Goal: Task Accomplishment & Management: Manage account settings

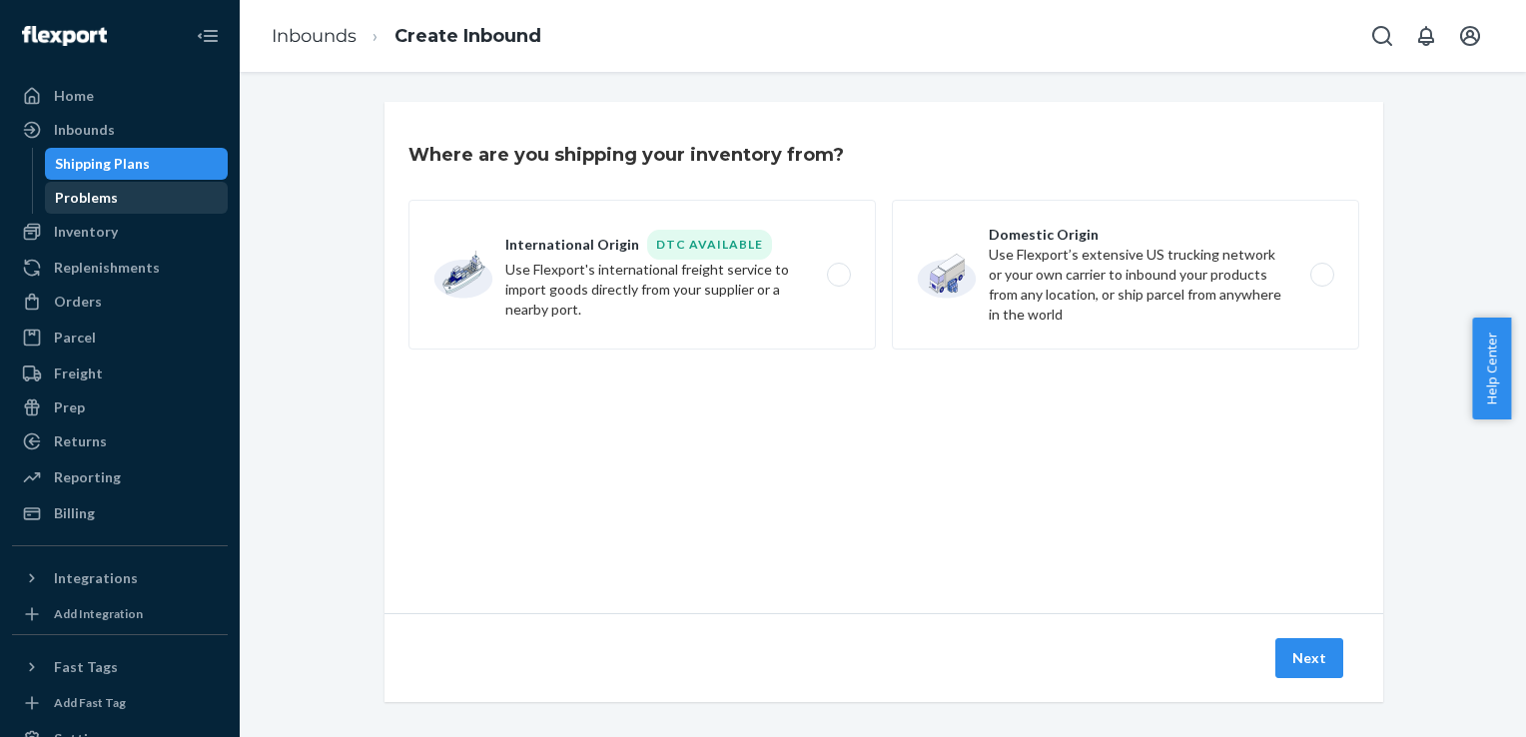
click at [128, 206] on div "Problems" at bounding box center [137, 198] width 180 height 28
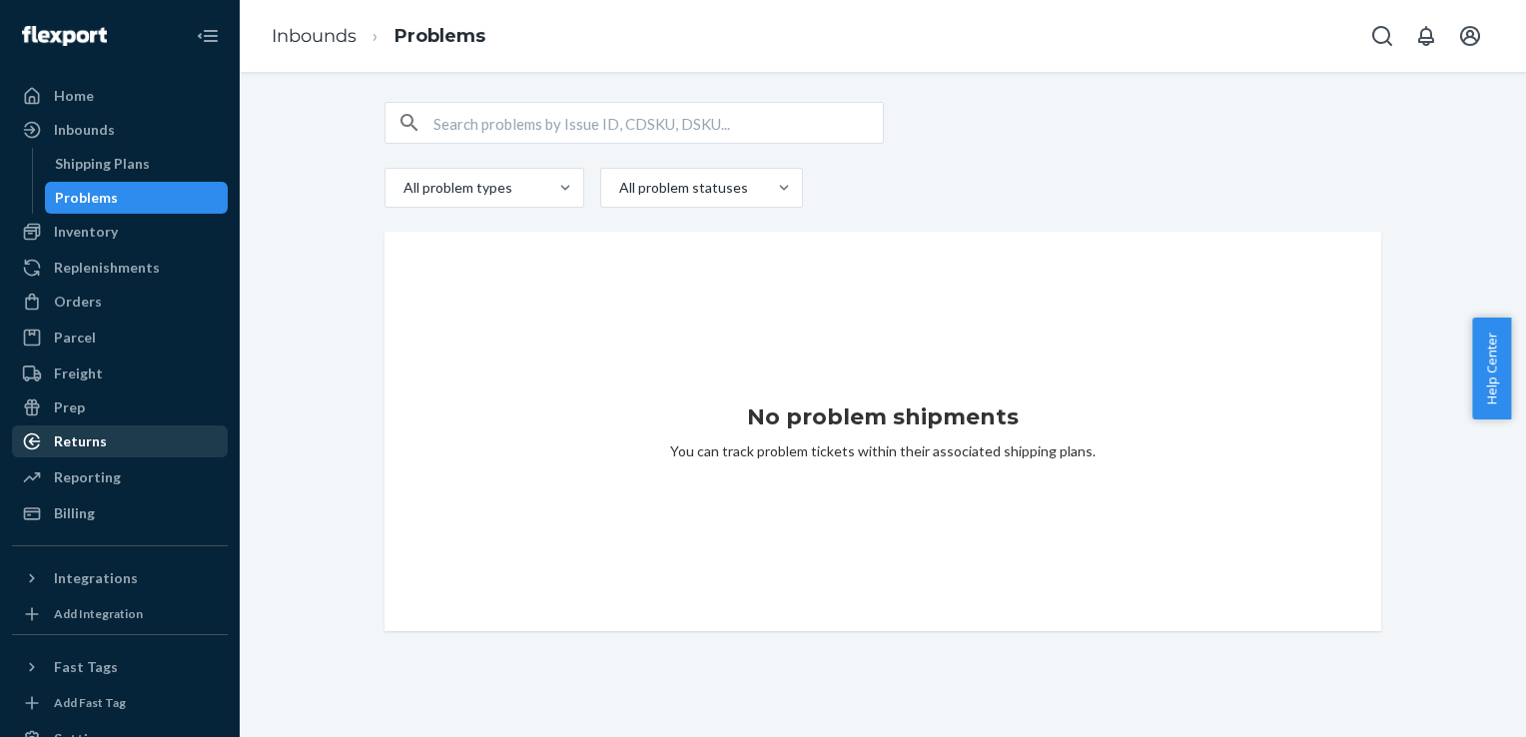
click at [89, 436] on div "Returns" at bounding box center [80, 442] width 53 height 20
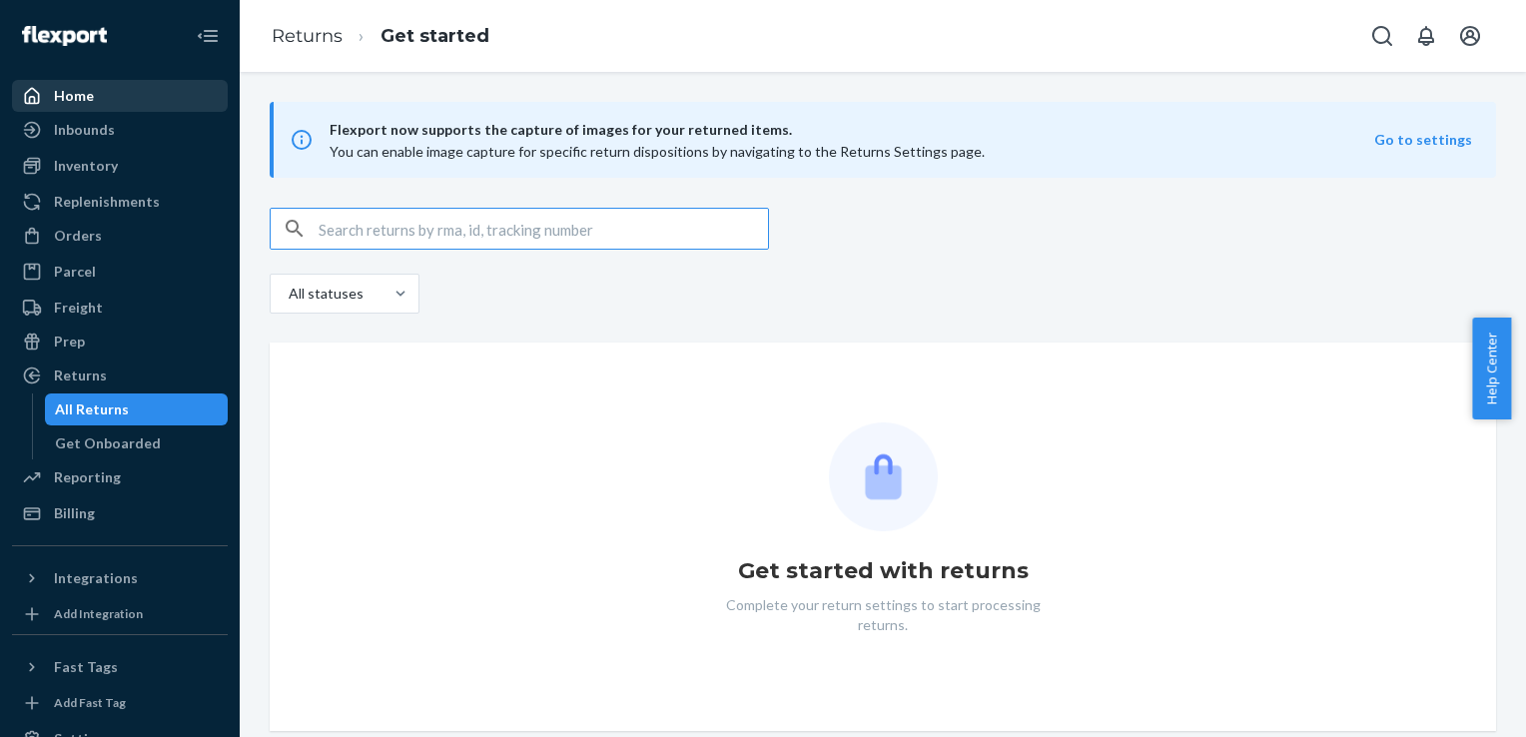
click at [121, 98] on div "Home" at bounding box center [120, 96] width 212 height 28
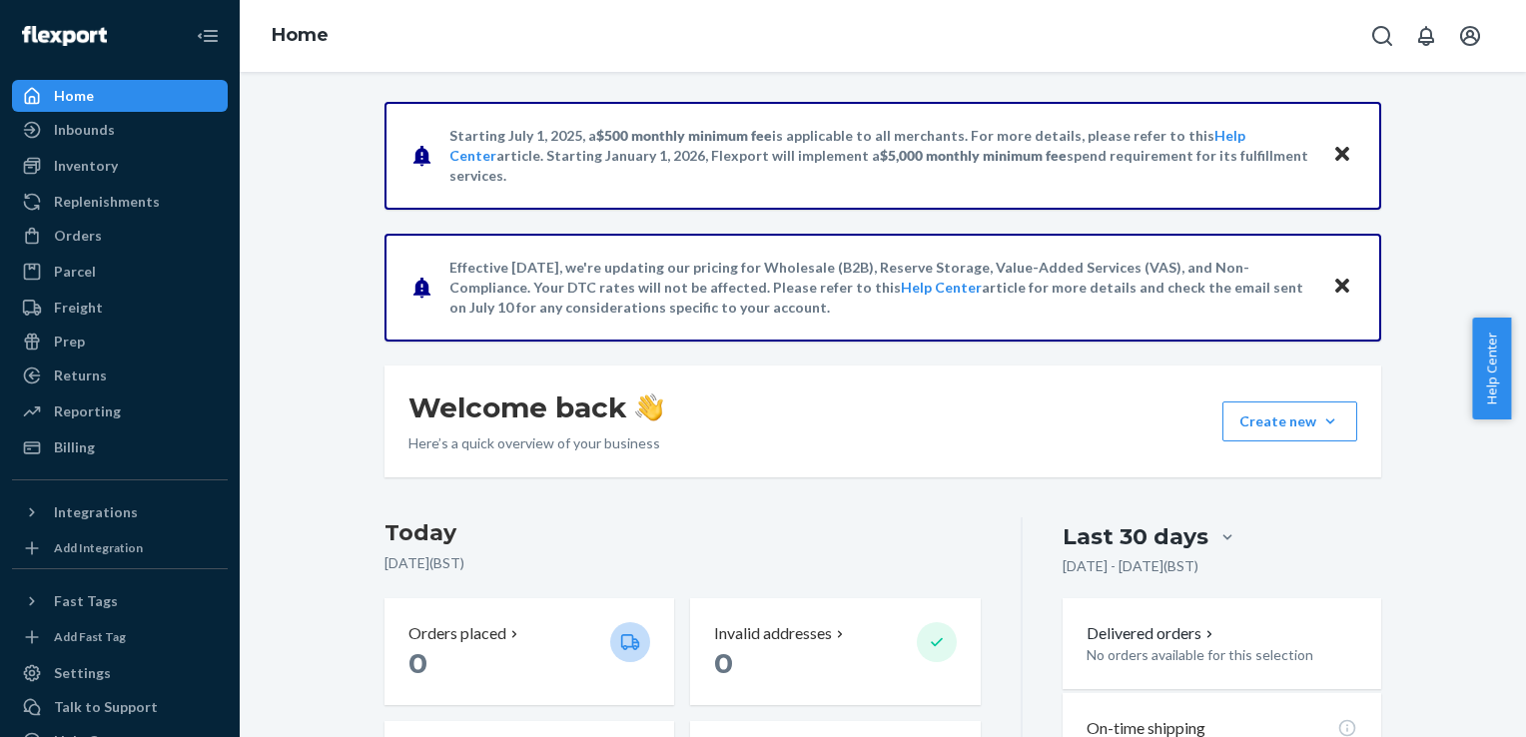
click at [1336, 152] on icon "Close" at bounding box center [1343, 154] width 14 height 14
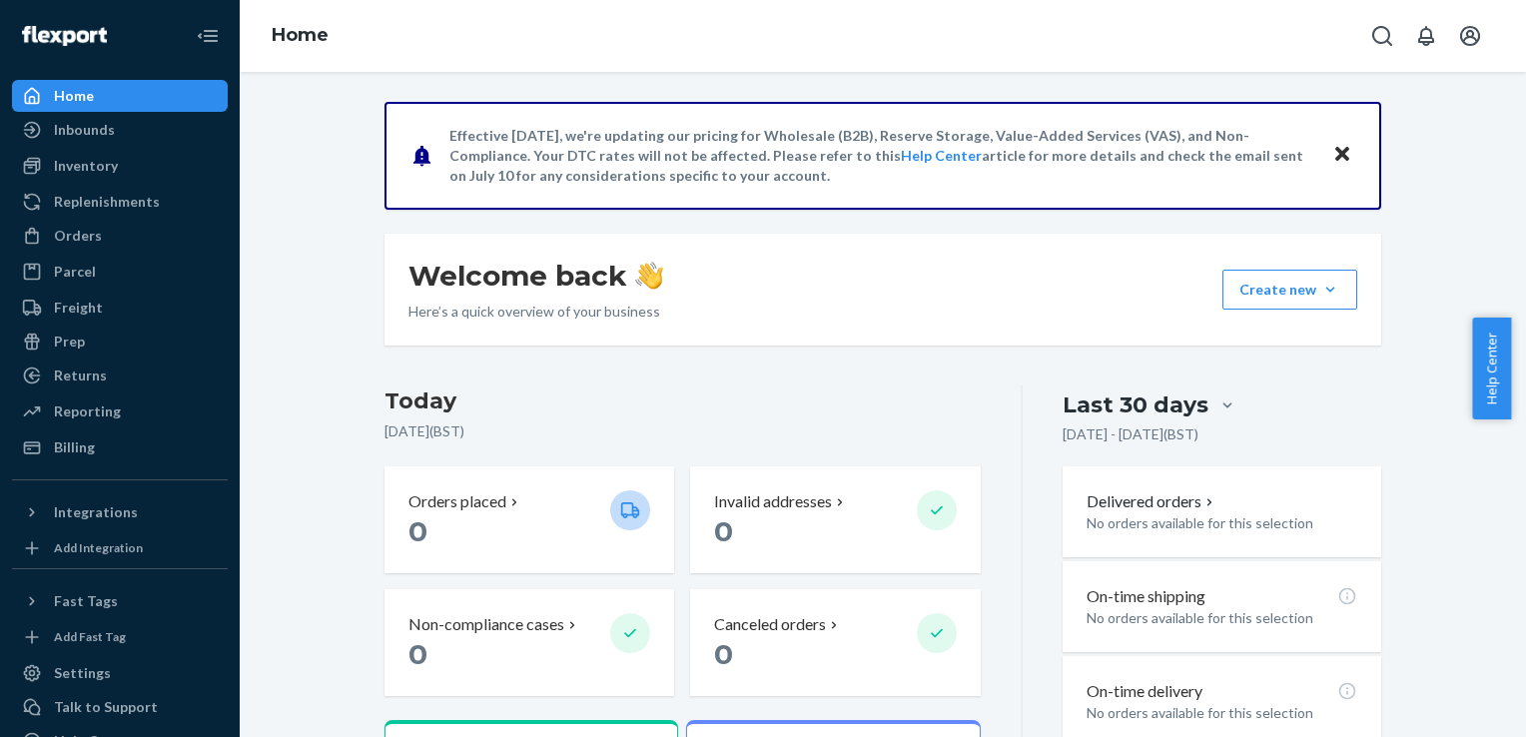
click at [1336, 157] on icon "Close" at bounding box center [1343, 154] width 14 height 14
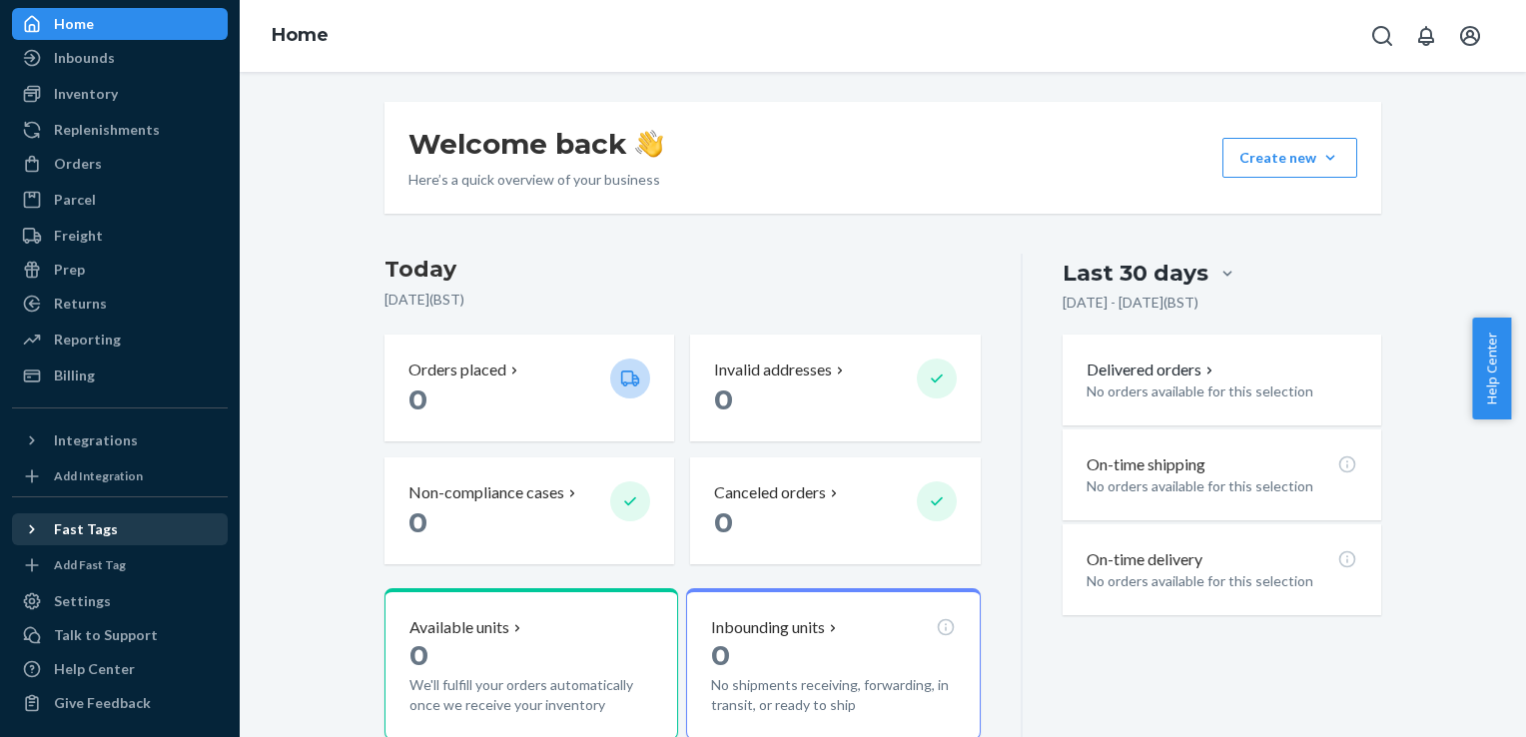
scroll to position [76, 0]
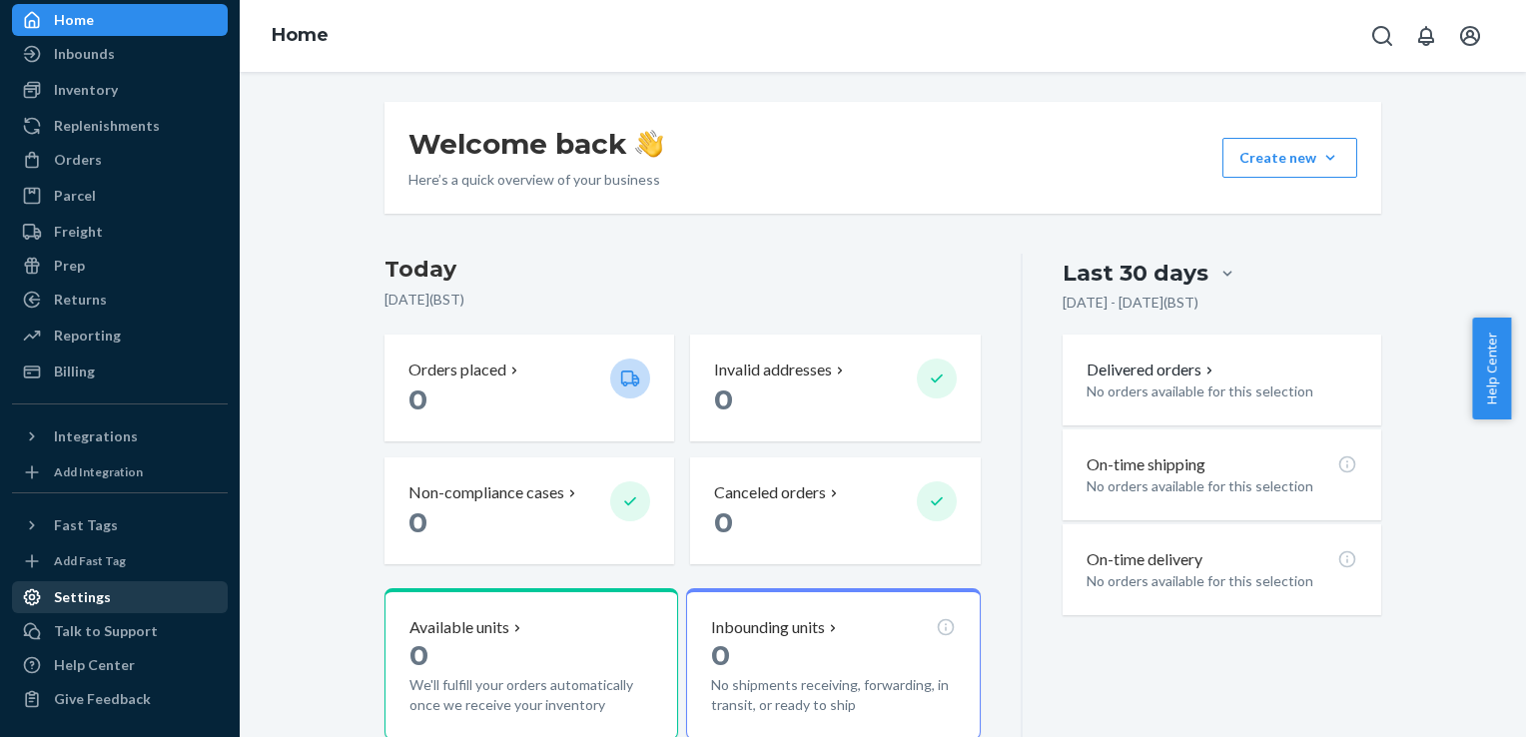
click at [146, 583] on div "Settings" at bounding box center [120, 597] width 212 height 28
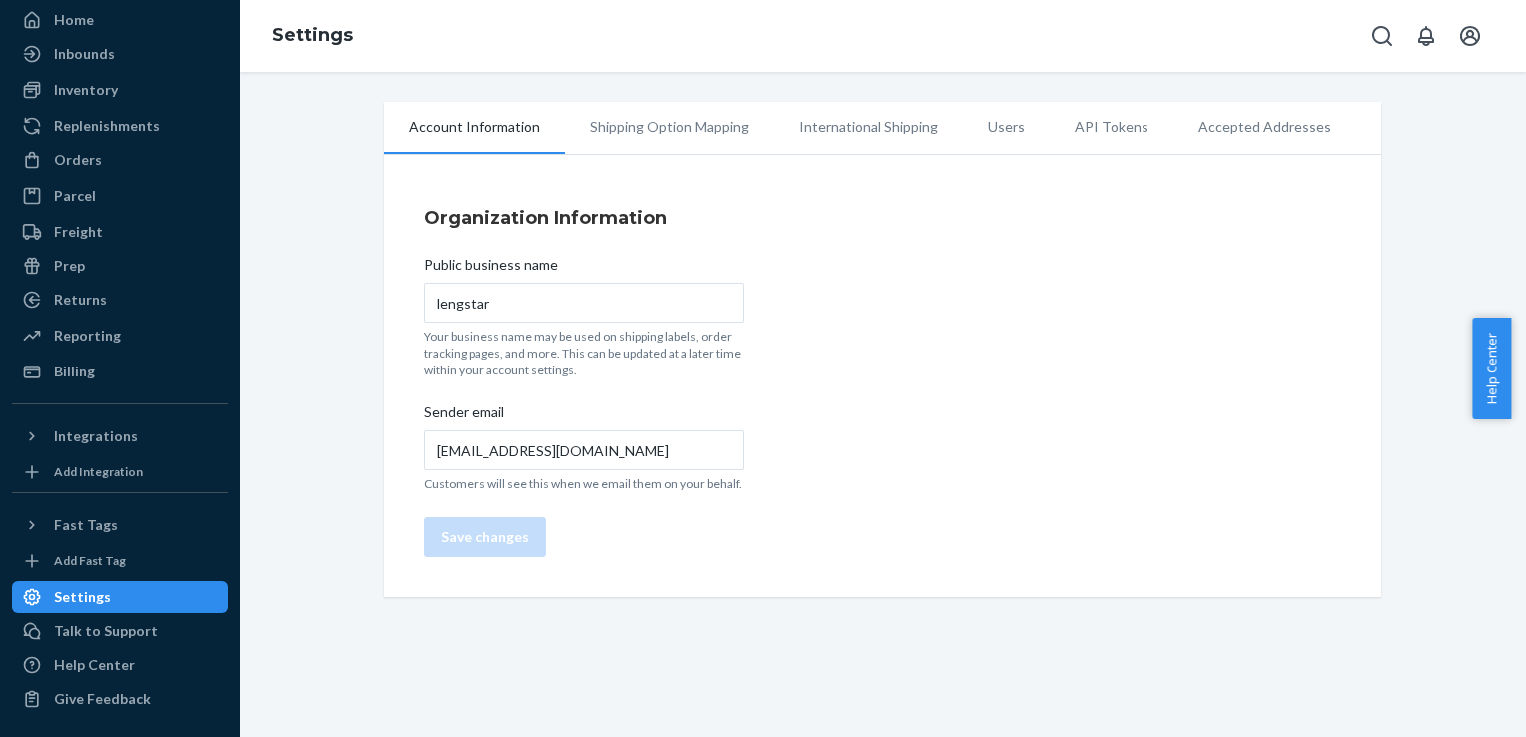
click at [638, 130] on li "Shipping Option Mapping" at bounding box center [669, 127] width 209 height 50
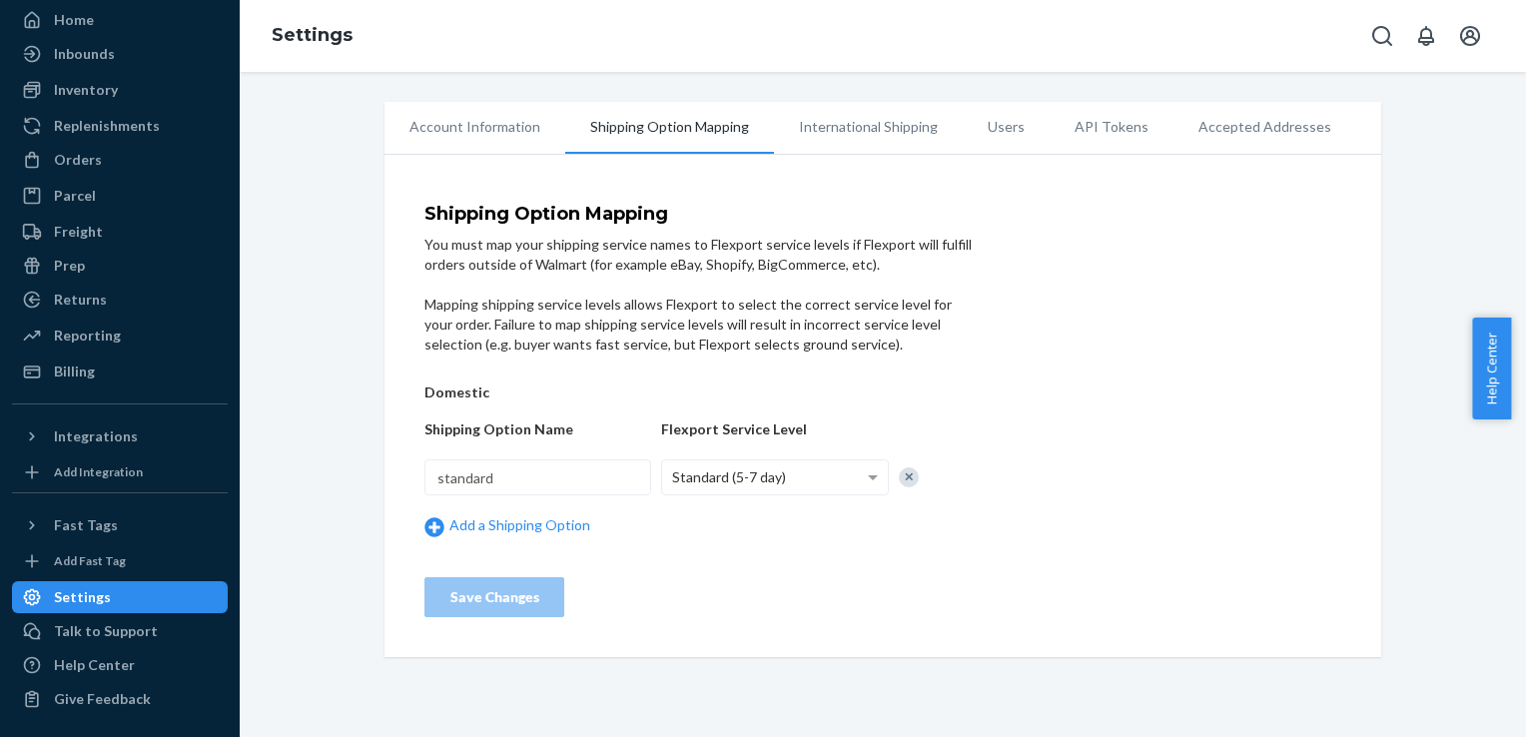
click at [908, 480] on div at bounding box center [909, 477] width 20 height 20
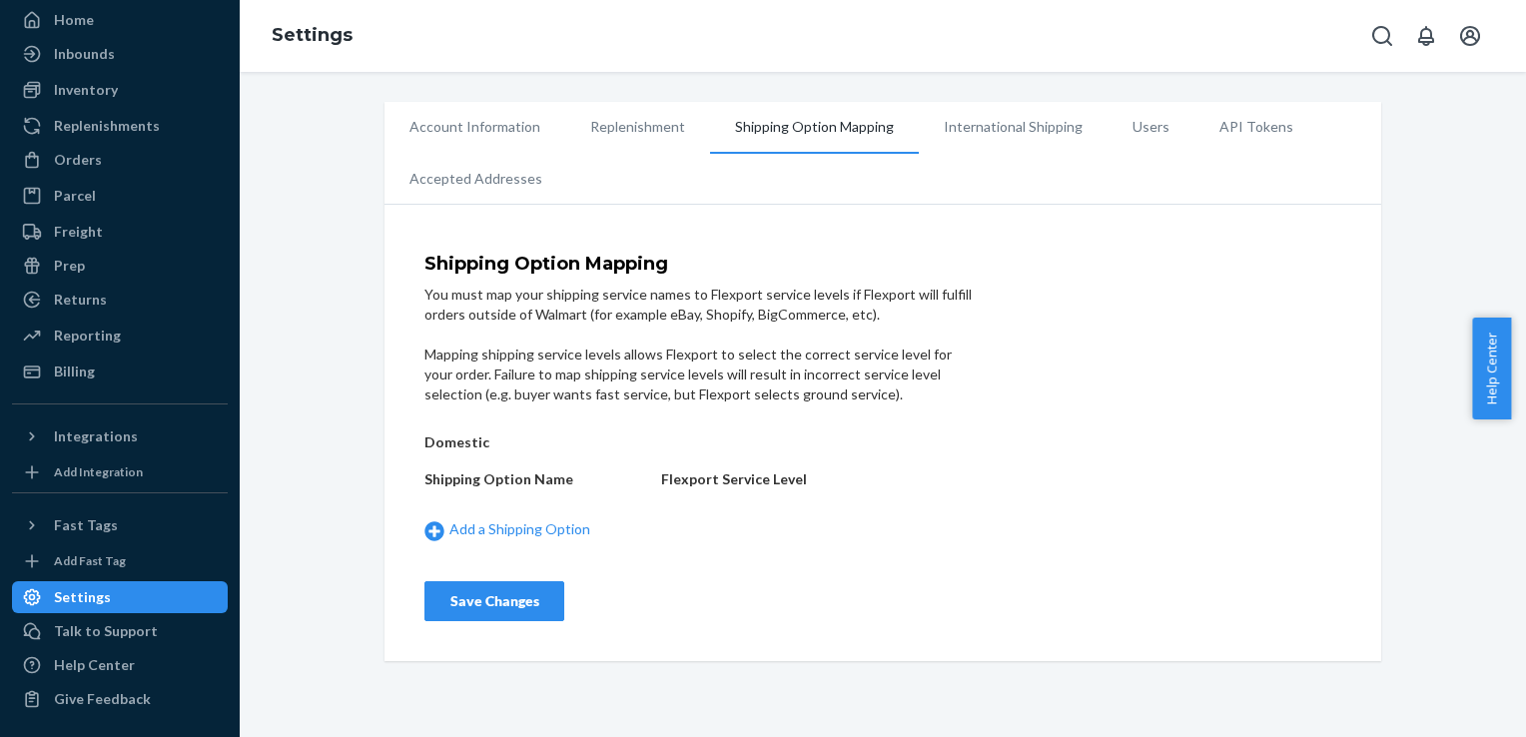
click at [973, 131] on li "International Shipping" at bounding box center [1013, 127] width 189 height 50
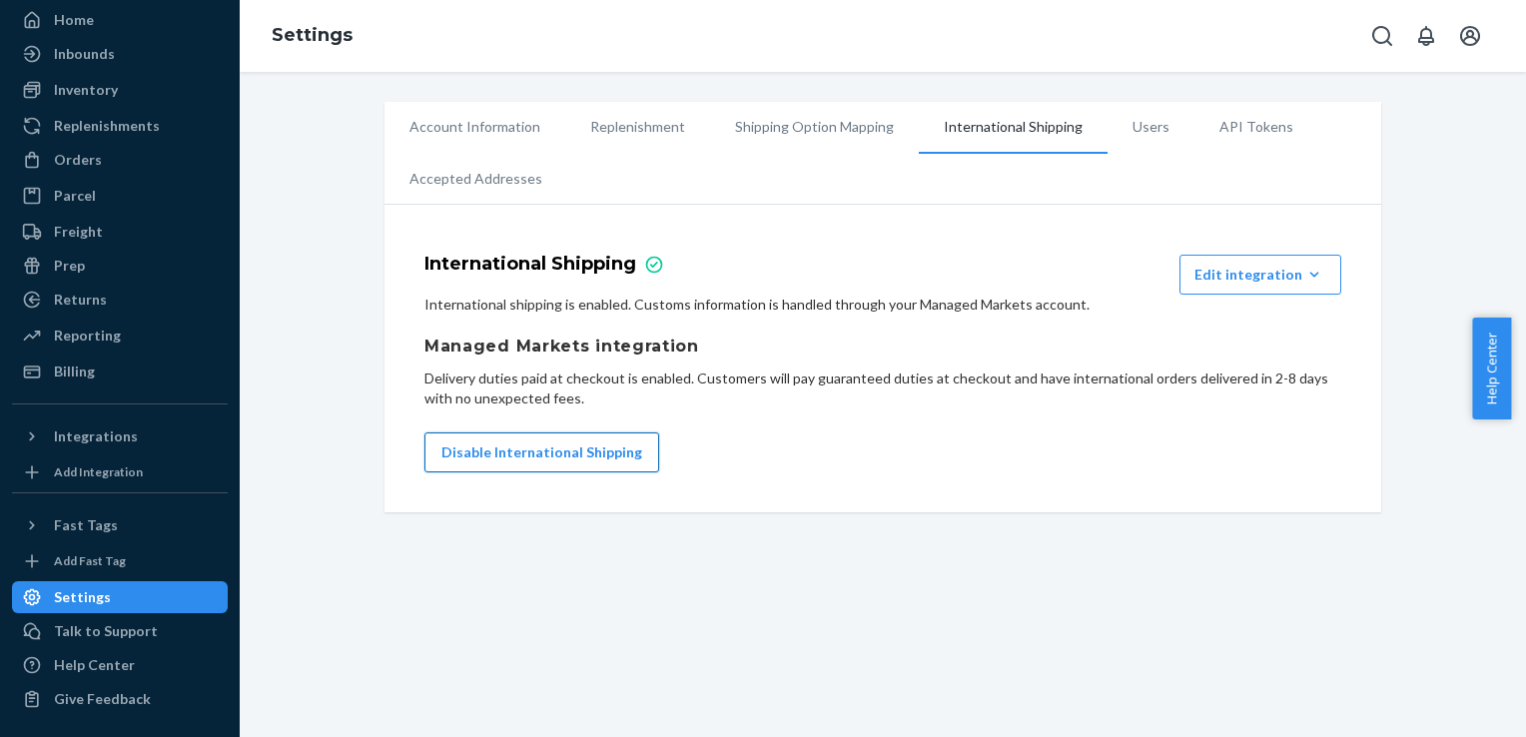
click at [587, 461] on button "Disable International Shipping" at bounding box center [542, 453] width 235 height 40
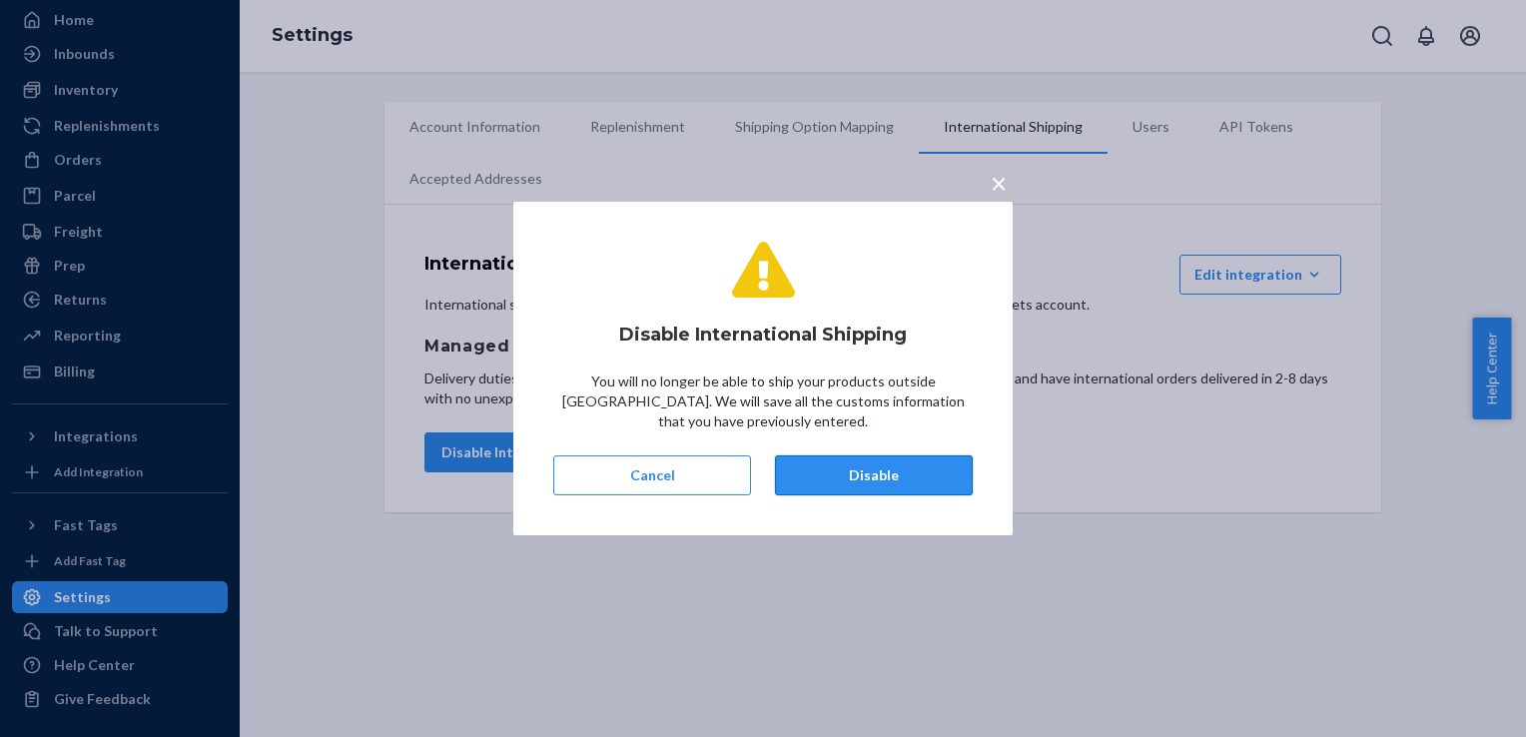
click at [823, 475] on button "Disable" at bounding box center [874, 475] width 198 height 40
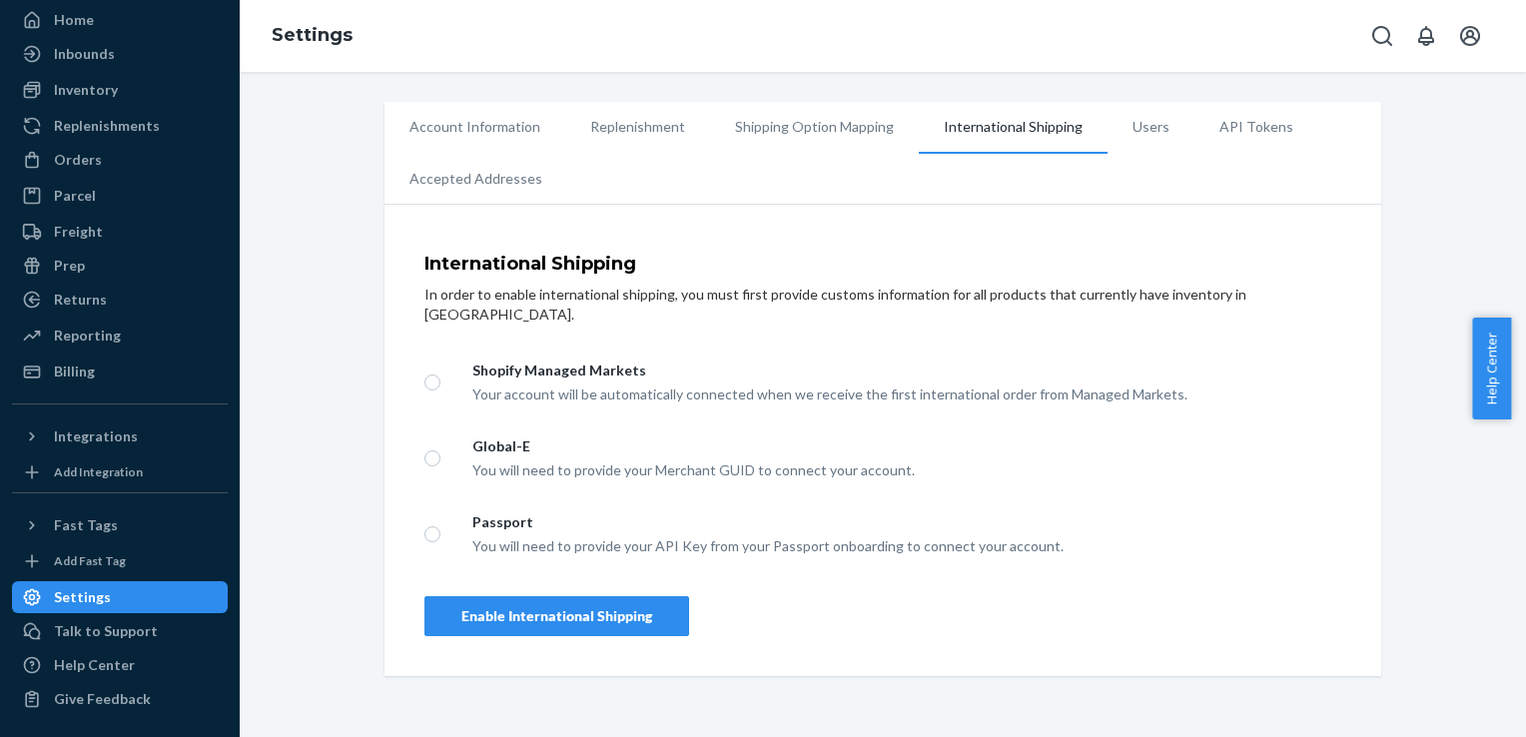
click at [1133, 131] on li "Users" at bounding box center [1151, 127] width 87 height 50
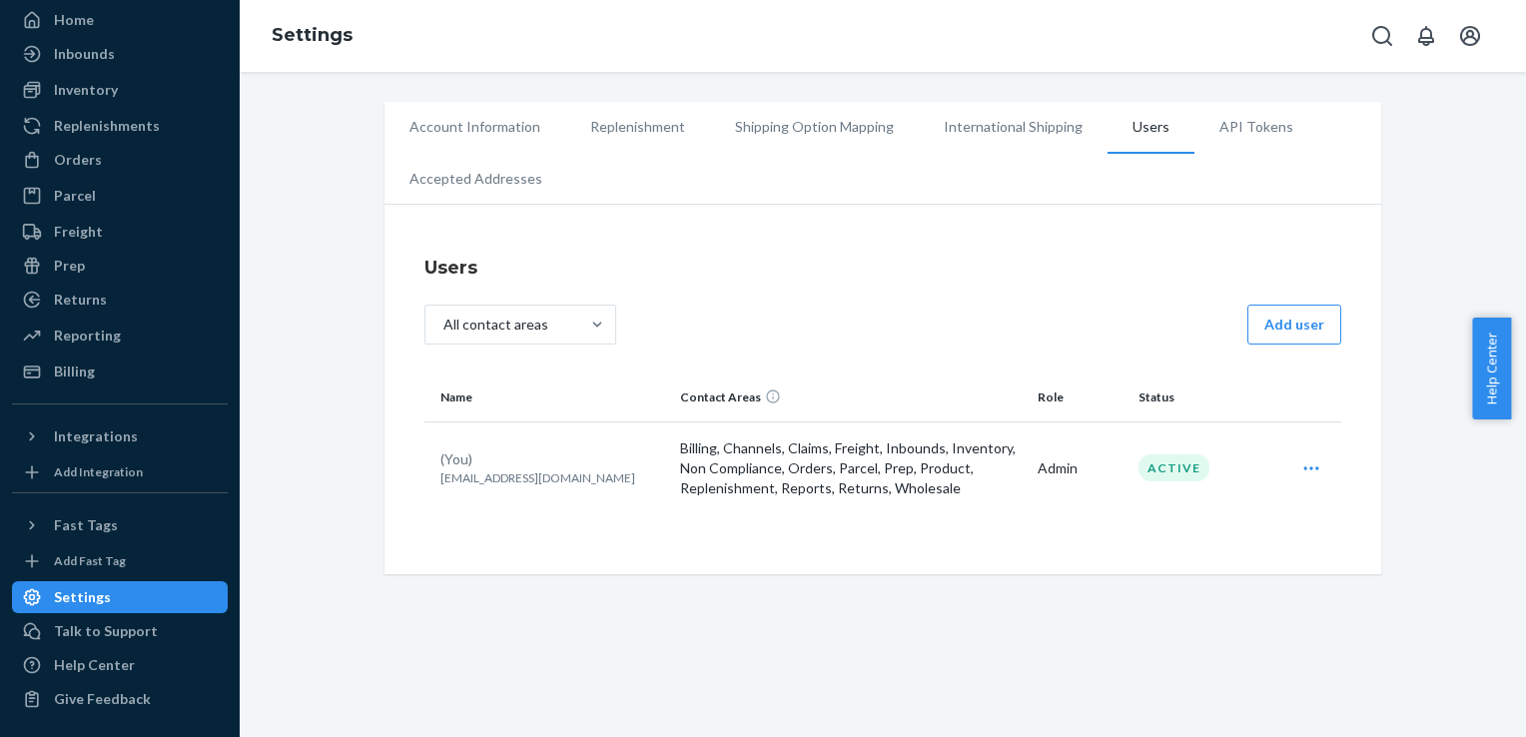
click at [1302, 466] on icon "Open user actions" at bounding box center [1312, 468] width 20 height 20
click at [1203, 511] on span "Edit" at bounding box center [1220, 517] width 124 height 14
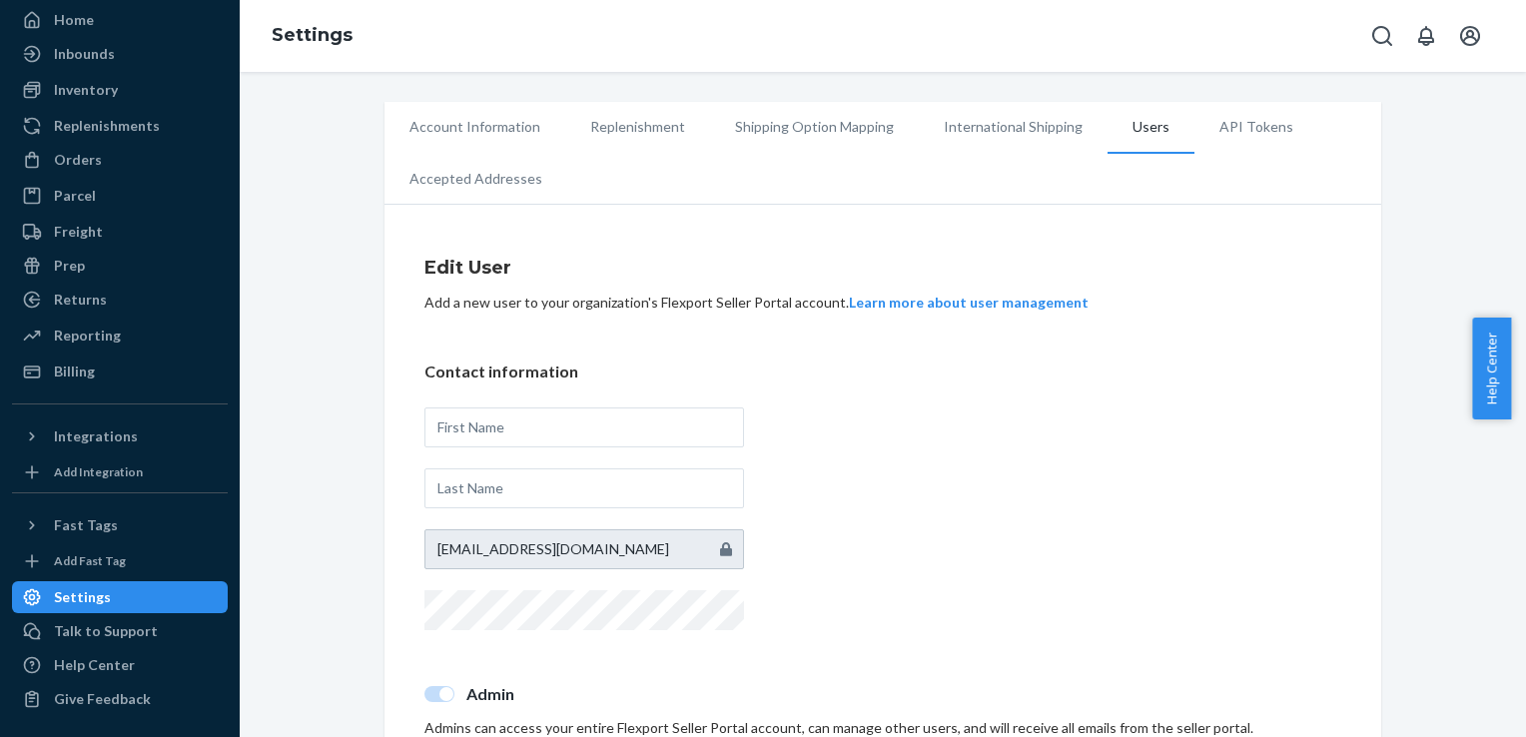
click at [491, 130] on li "Account Information" at bounding box center [475, 127] width 181 height 50
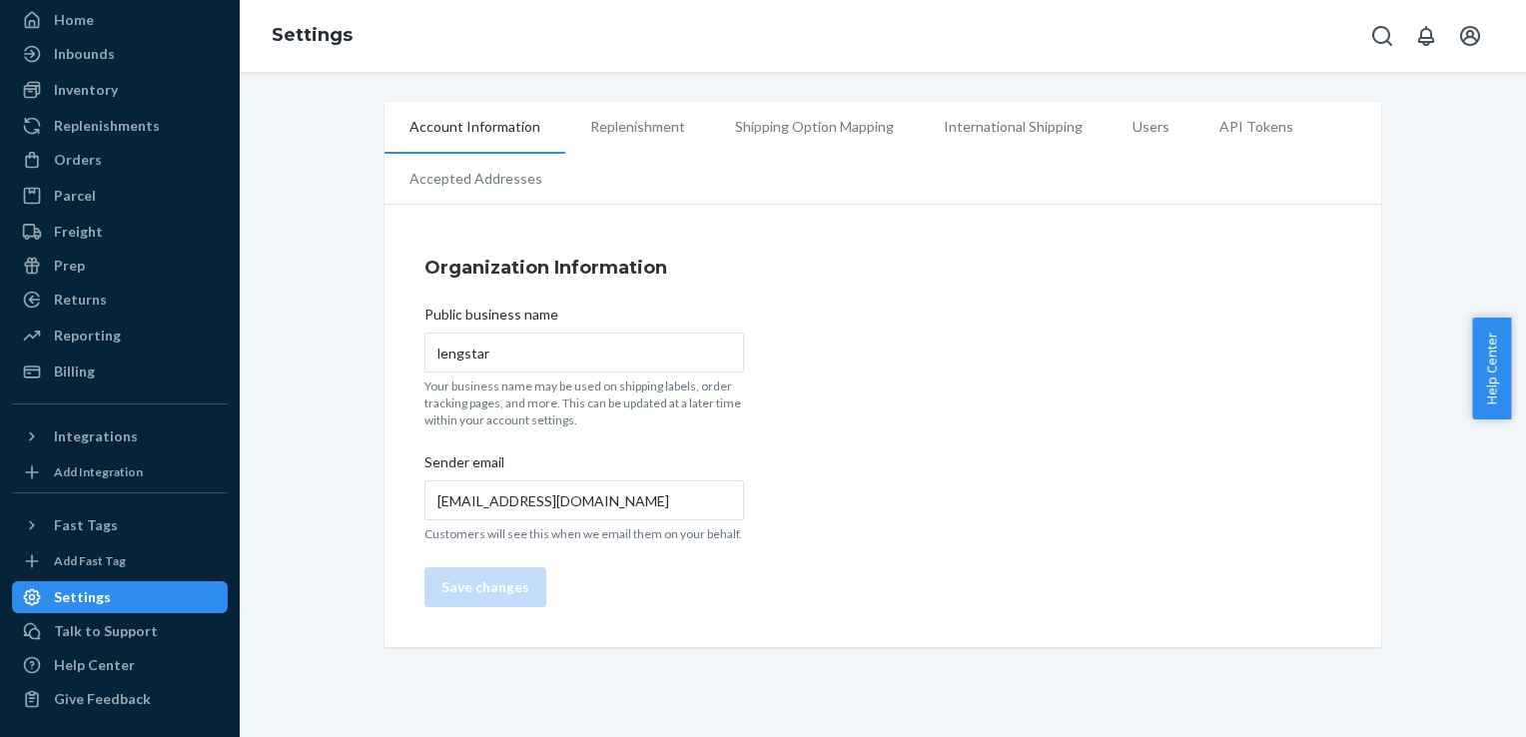
click at [621, 126] on li "Replenishment" at bounding box center [637, 127] width 145 height 50
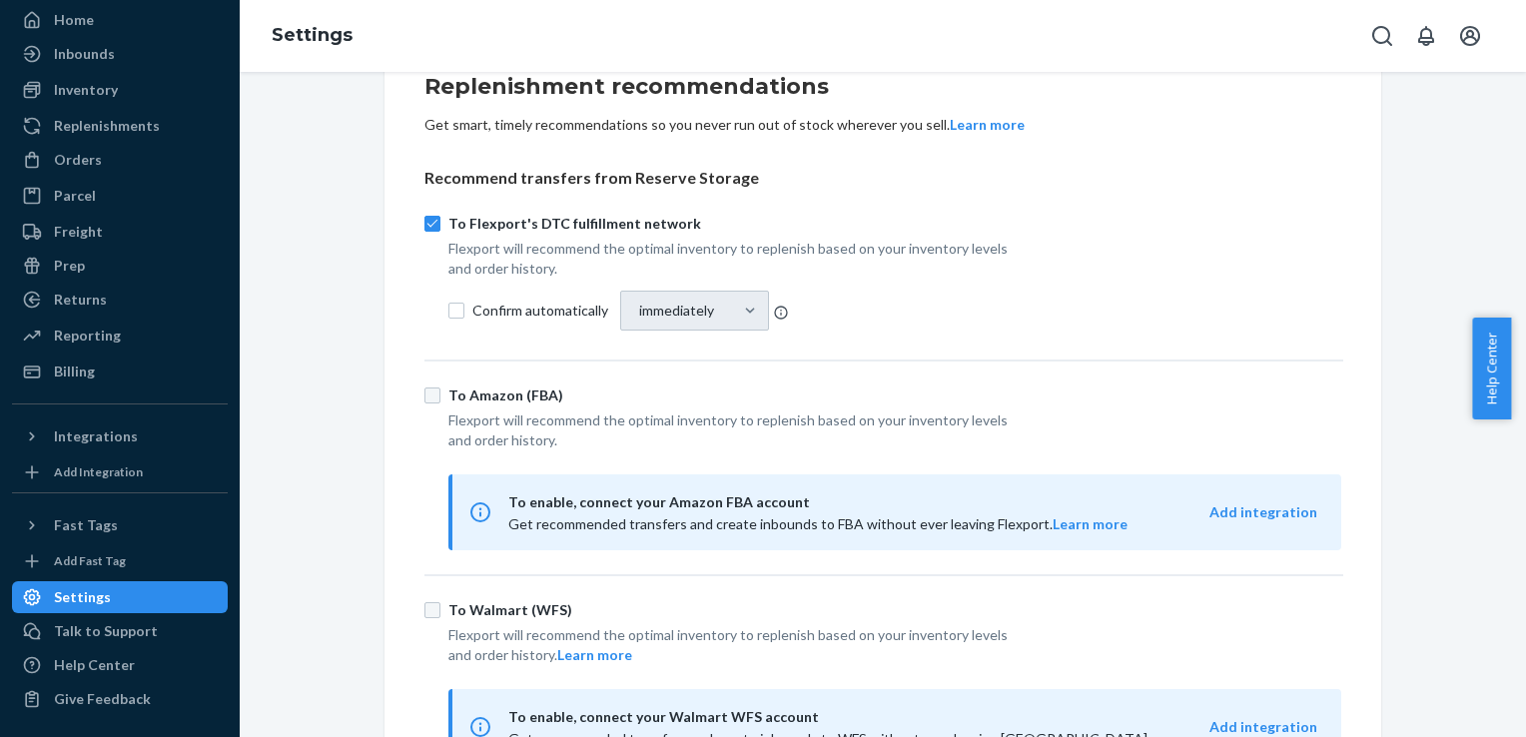
scroll to position [200, 0]
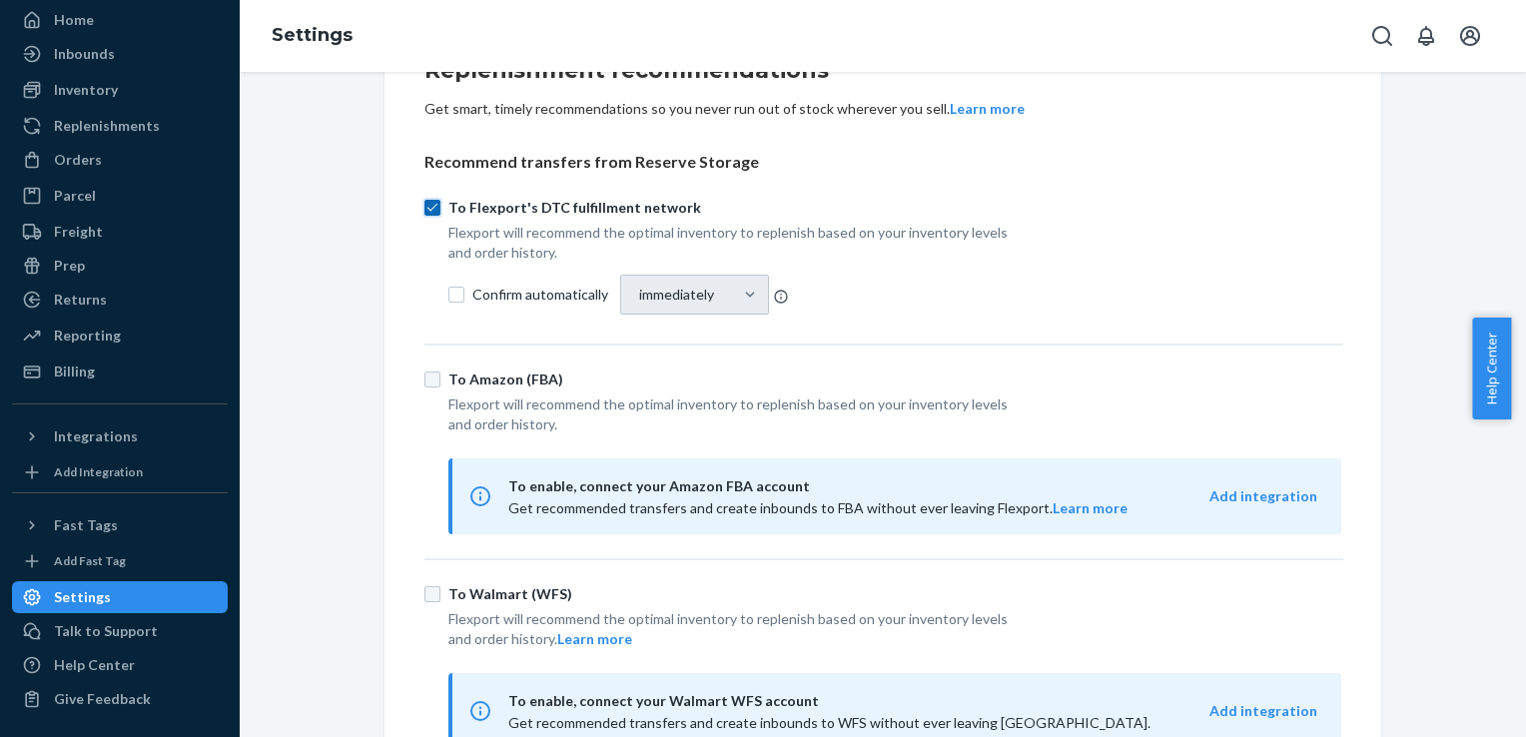
click at [428, 202] on input "To Flexport's DTC fulfillment network" at bounding box center [433, 208] width 16 height 16
checkbox input "false"
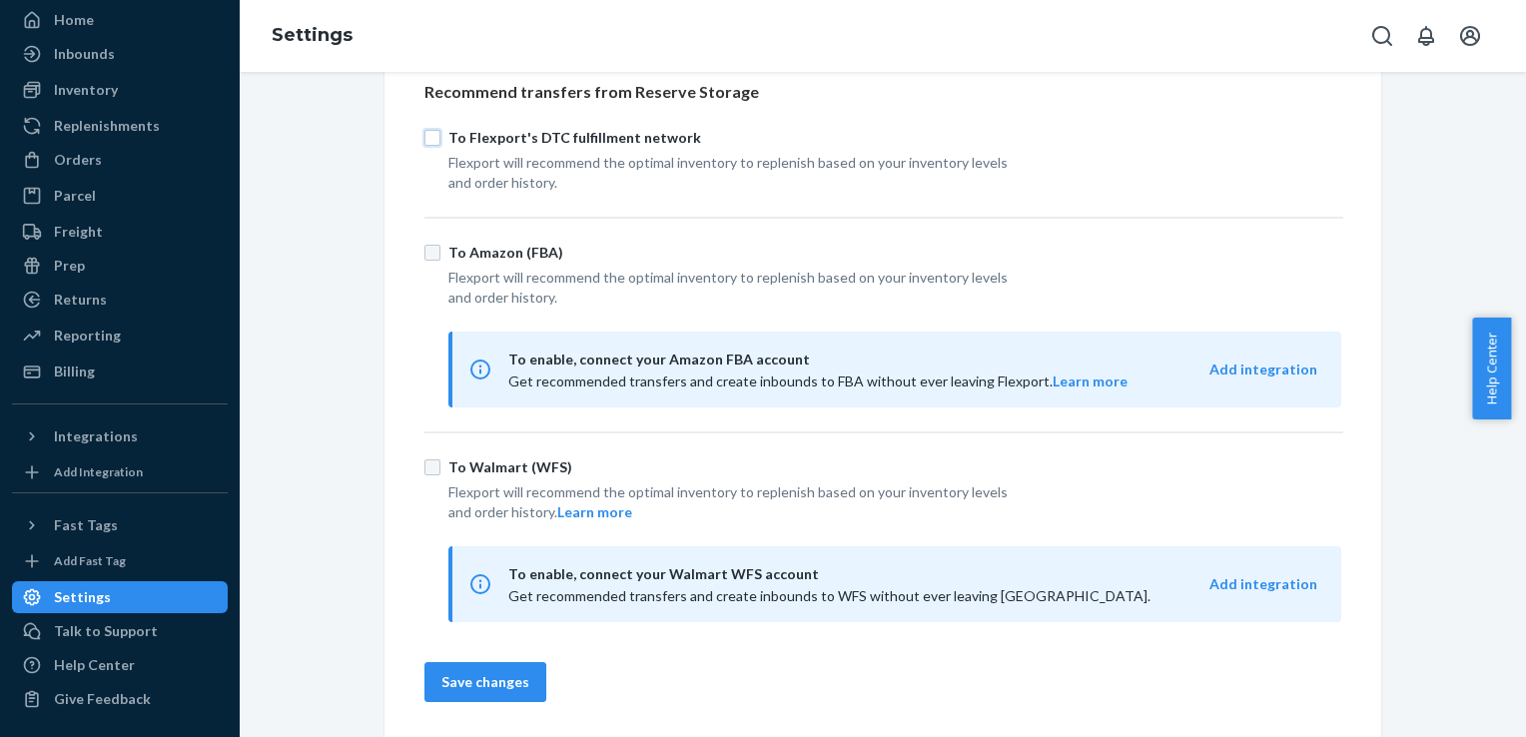
scroll to position [272, 0]
click at [463, 669] on button "Save changes" at bounding box center [486, 680] width 122 height 40
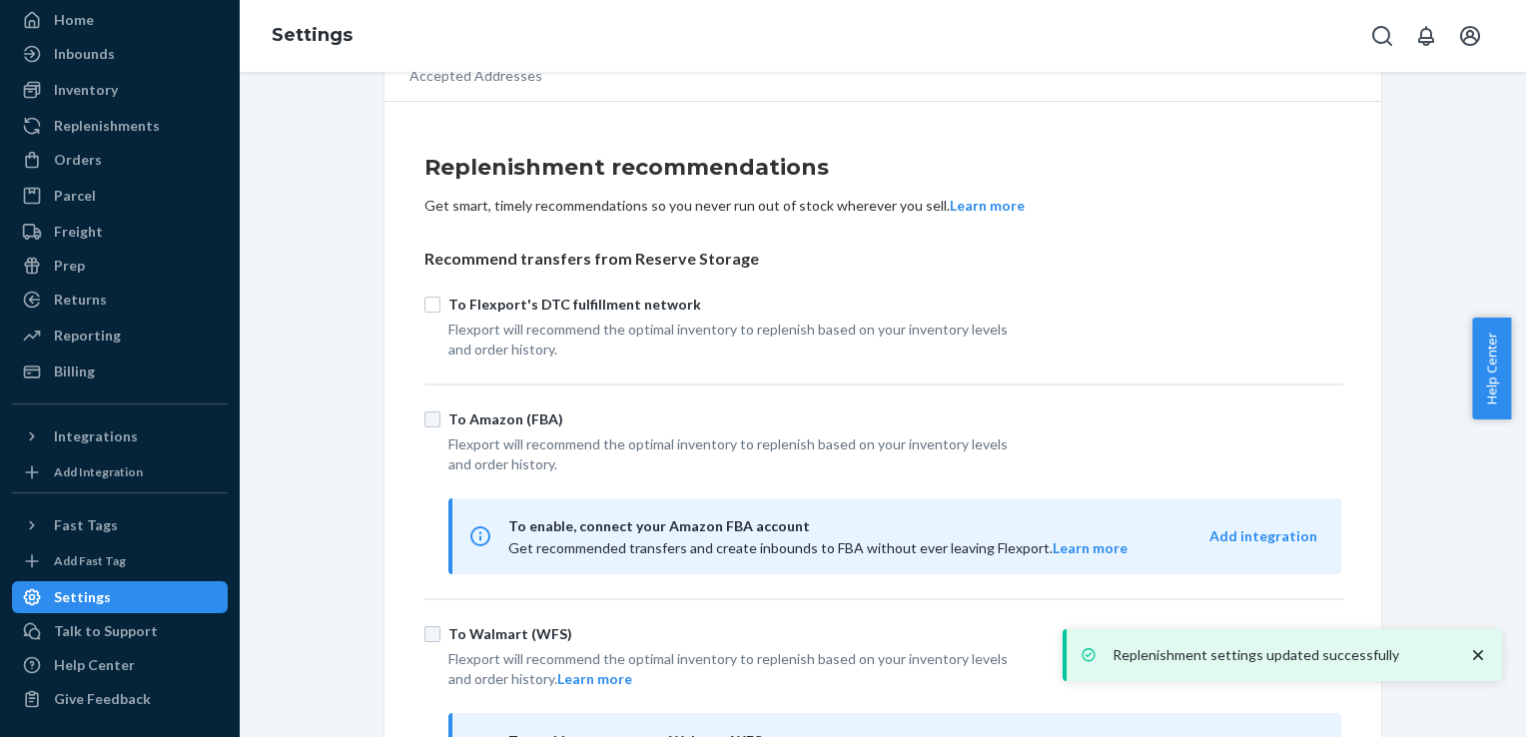
scroll to position [0, 0]
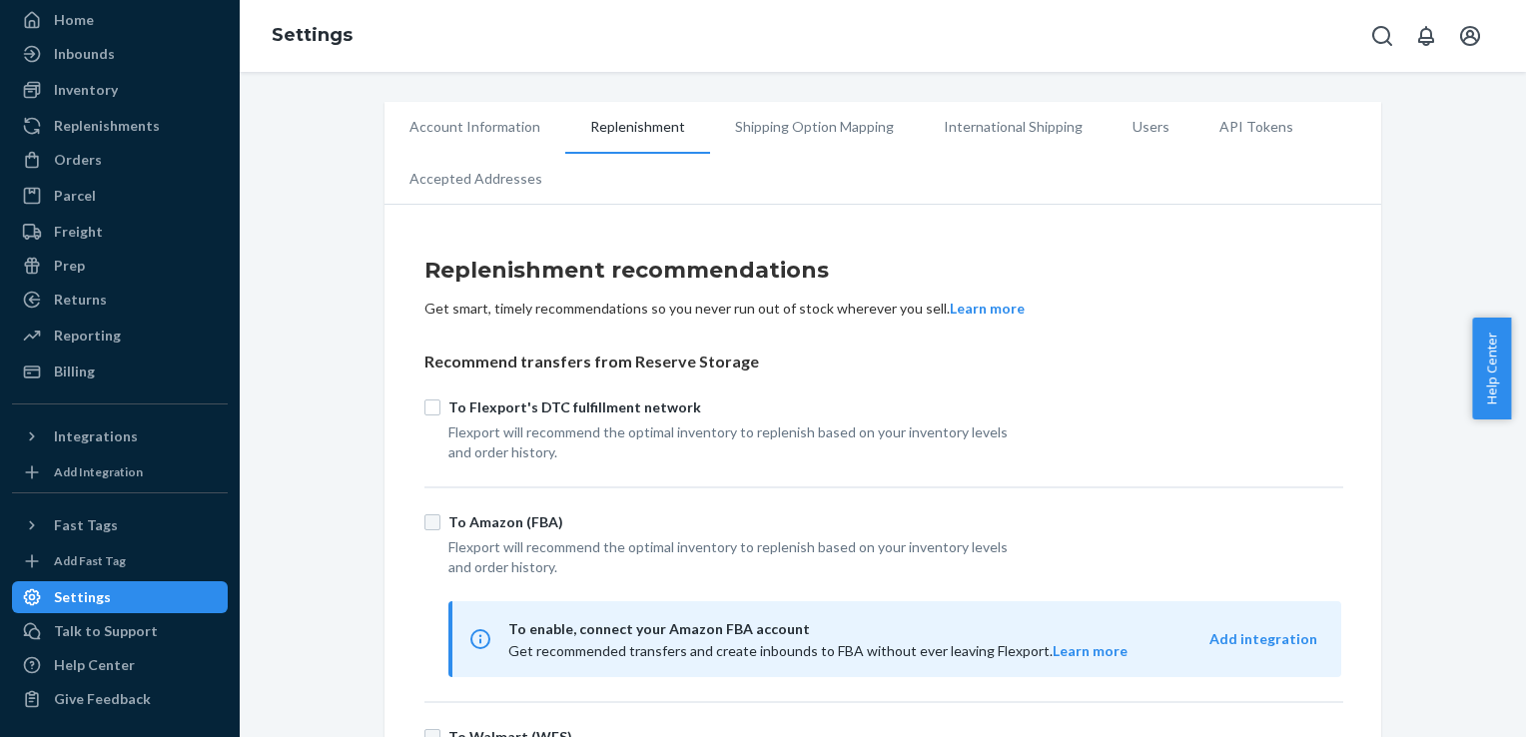
click at [495, 130] on li "Account Information" at bounding box center [475, 127] width 181 height 50
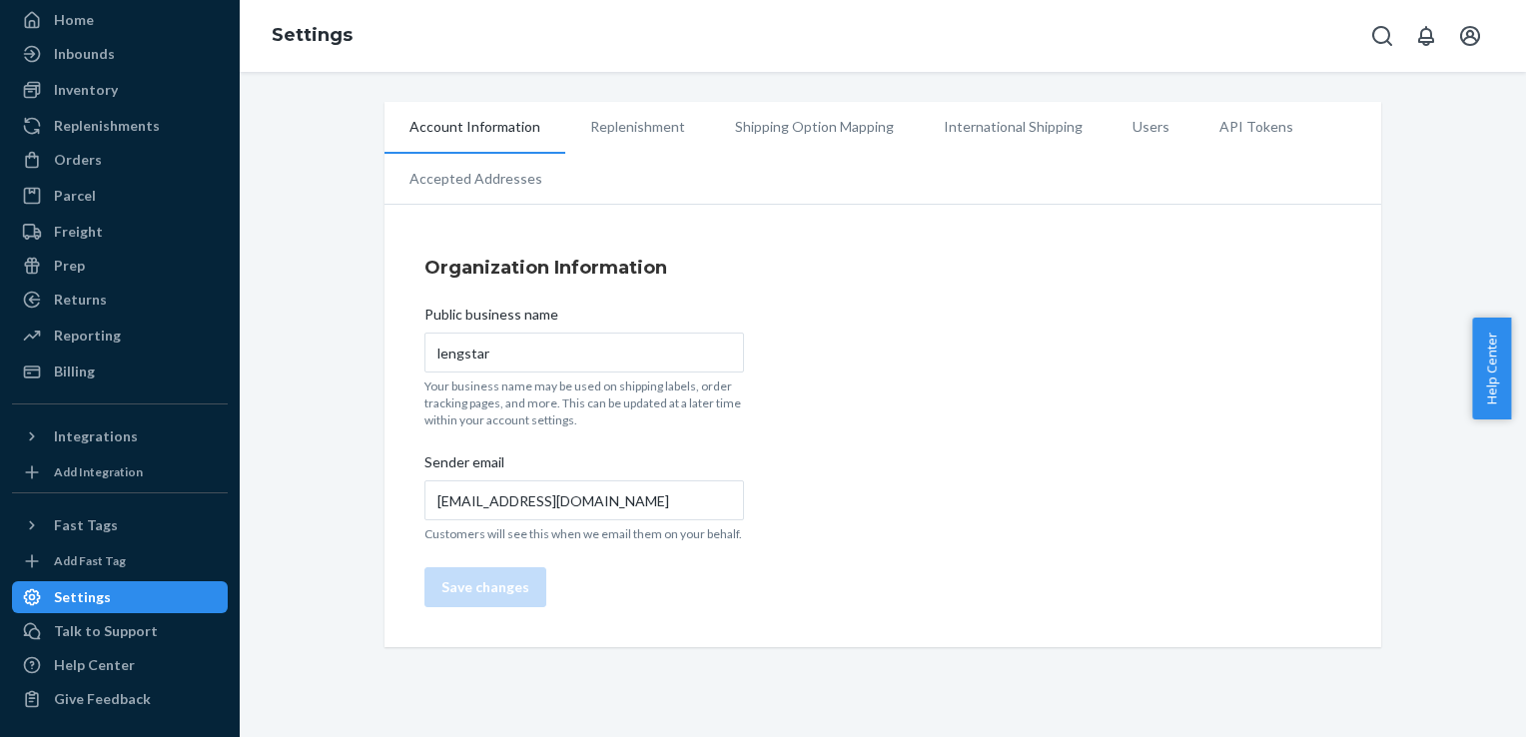
click at [628, 134] on li "Replenishment" at bounding box center [637, 127] width 145 height 50
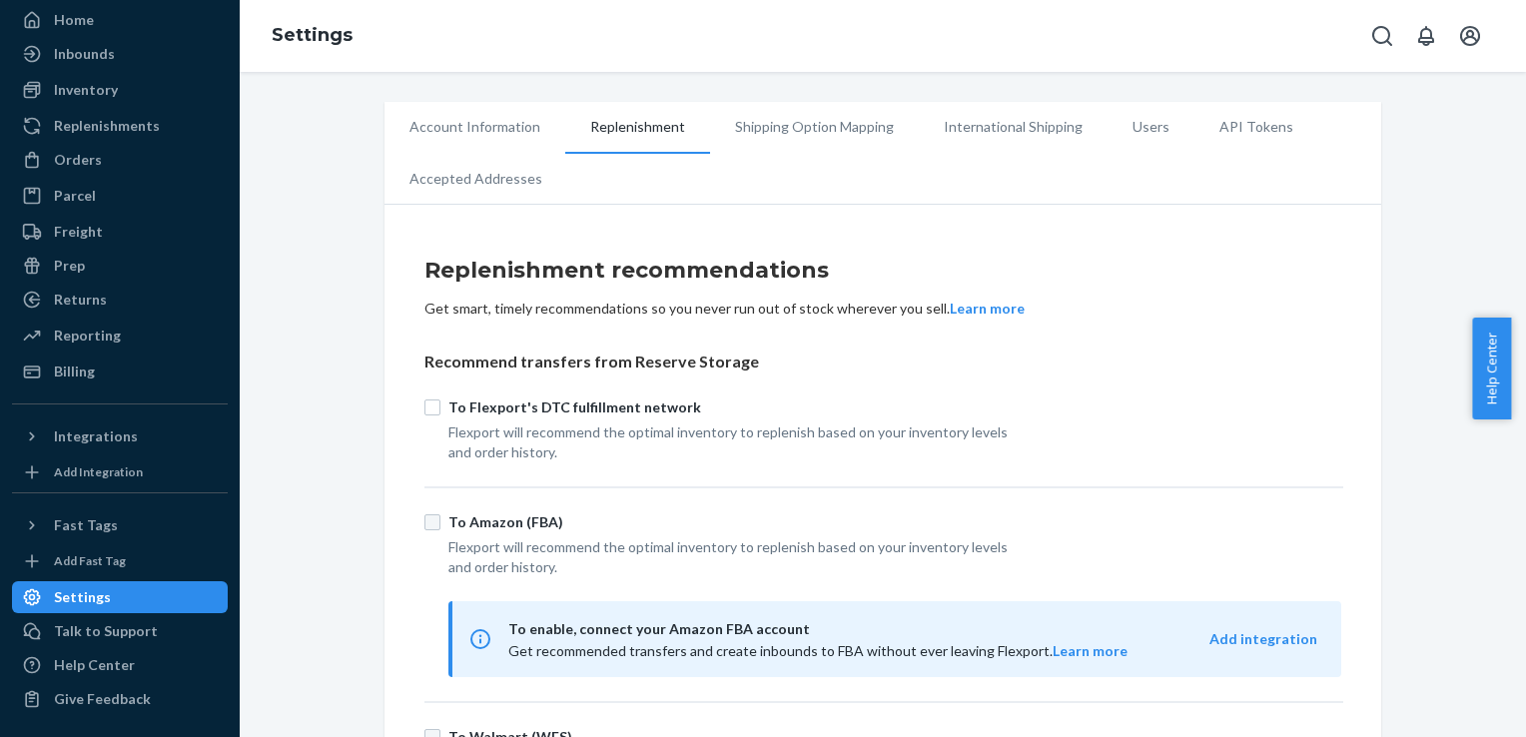
click at [773, 130] on li "Shipping Option Mapping" at bounding box center [814, 127] width 209 height 50
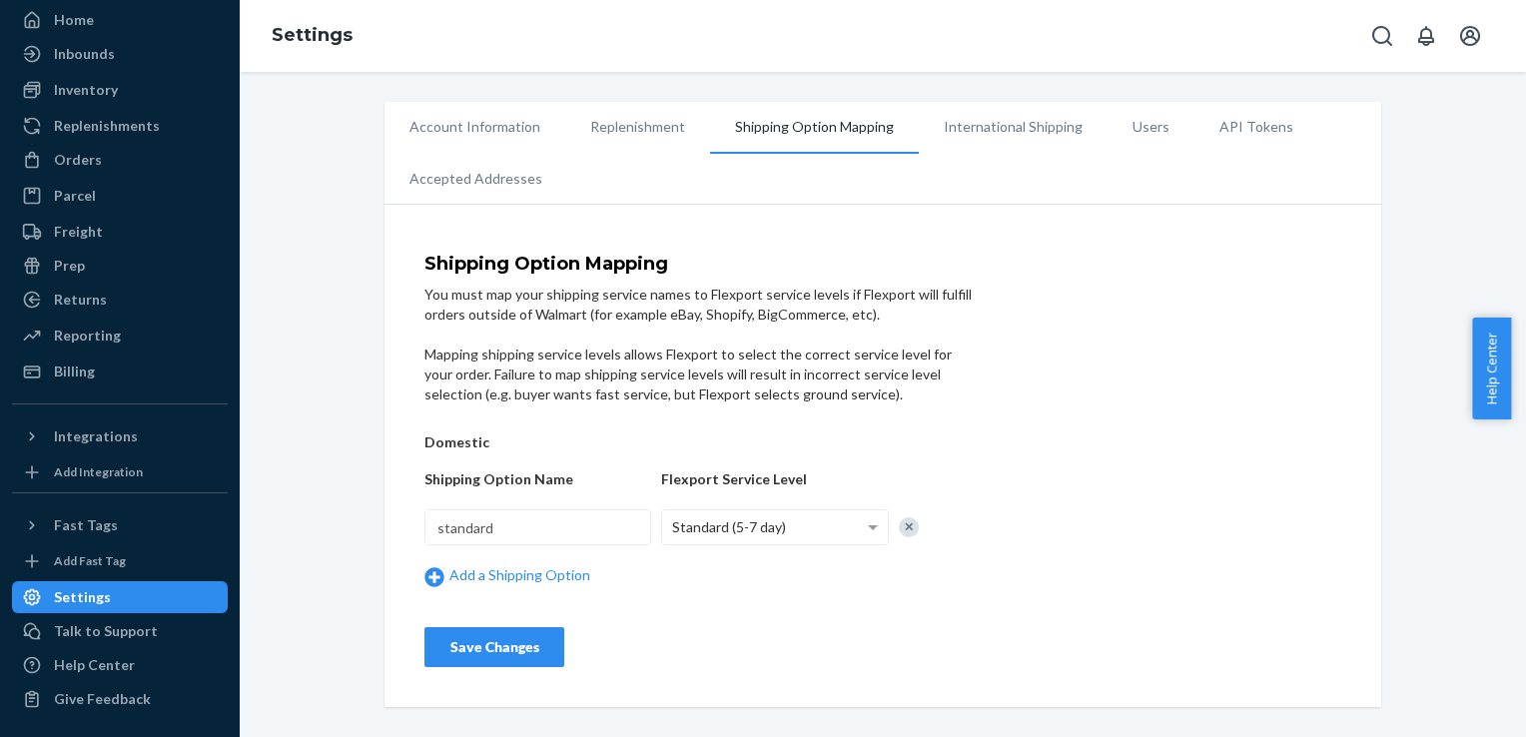
click at [907, 526] on div at bounding box center [909, 527] width 20 height 20
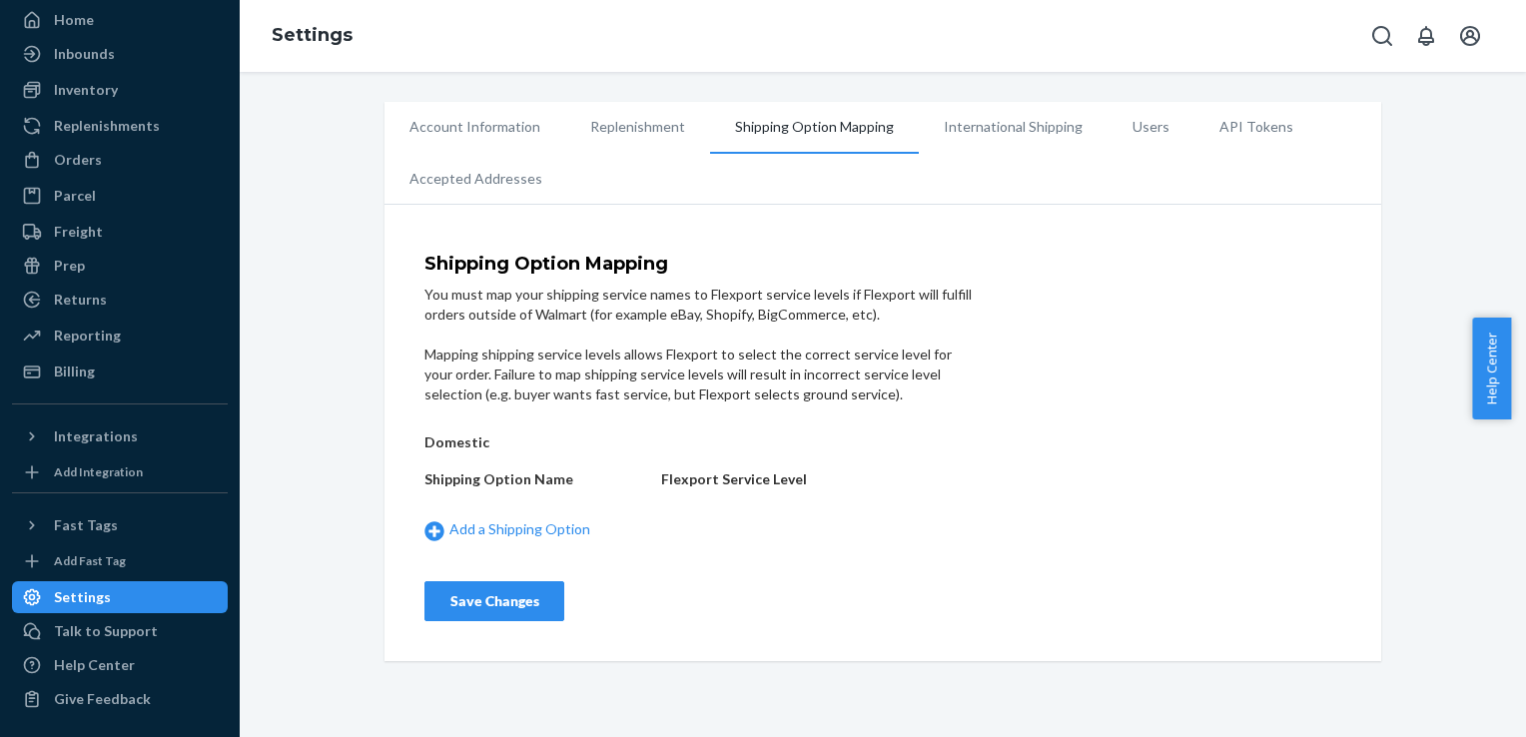
click at [517, 593] on div "Save Changes" at bounding box center [495, 601] width 106 height 20
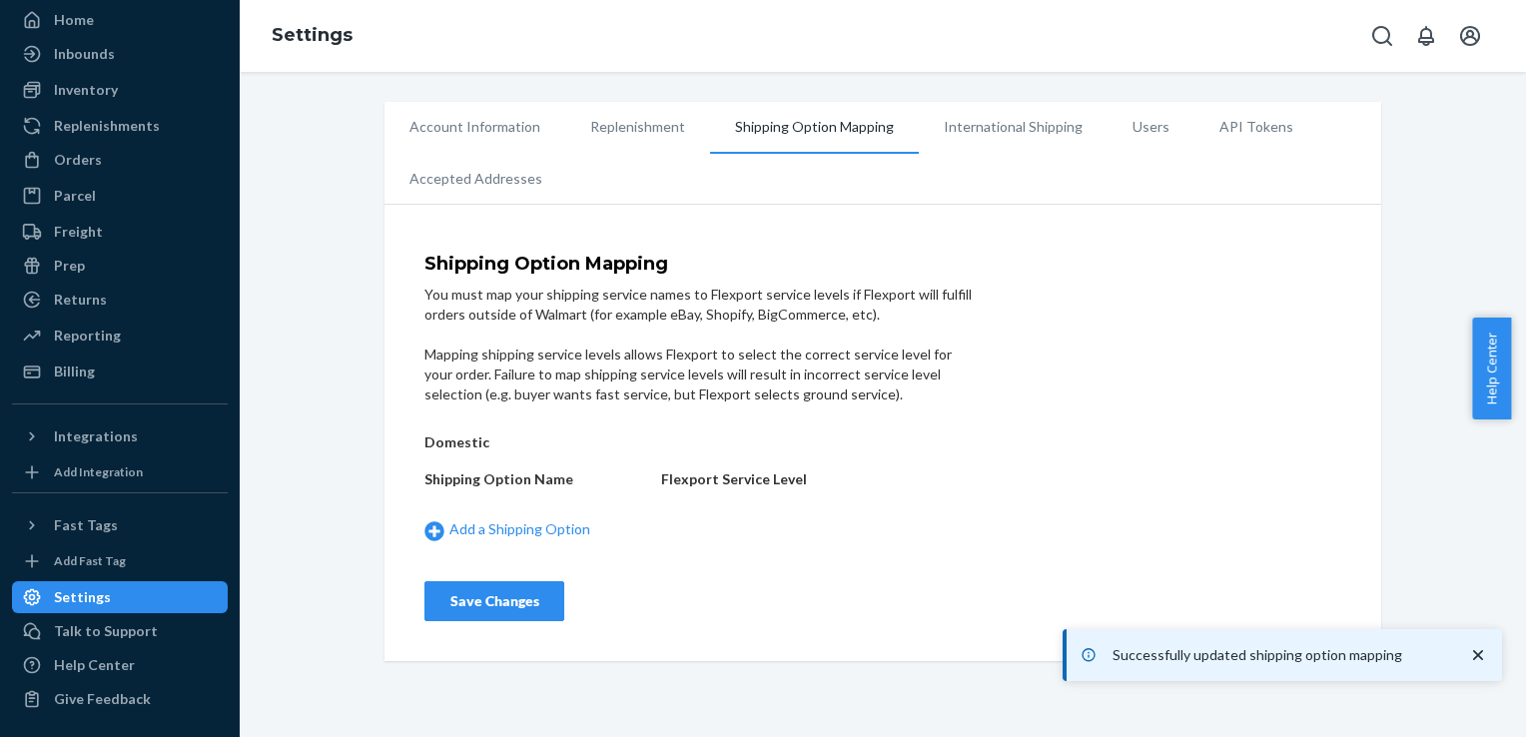
click at [967, 126] on li "International Shipping" at bounding box center [1013, 127] width 189 height 50
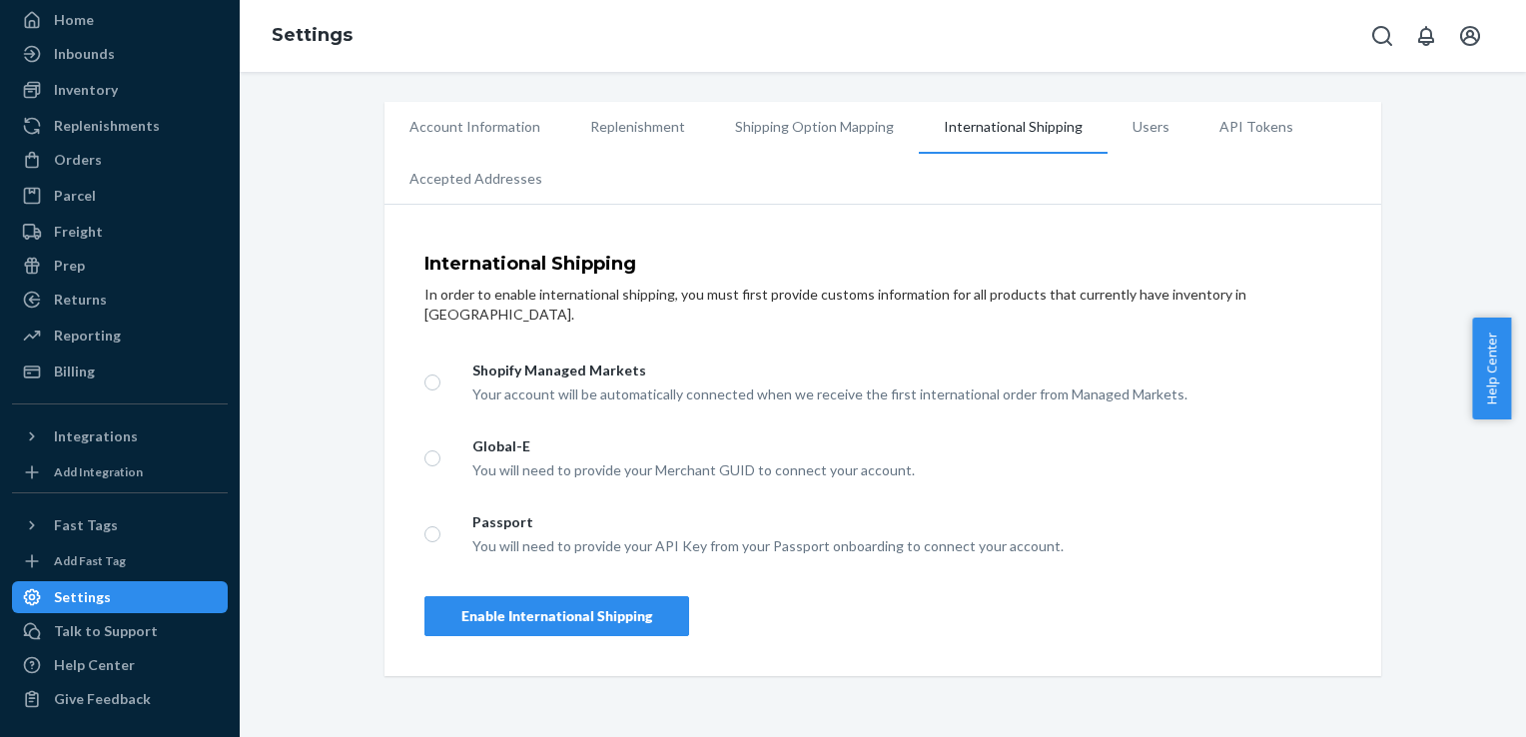
click at [1143, 133] on li "Users" at bounding box center [1151, 127] width 87 height 50
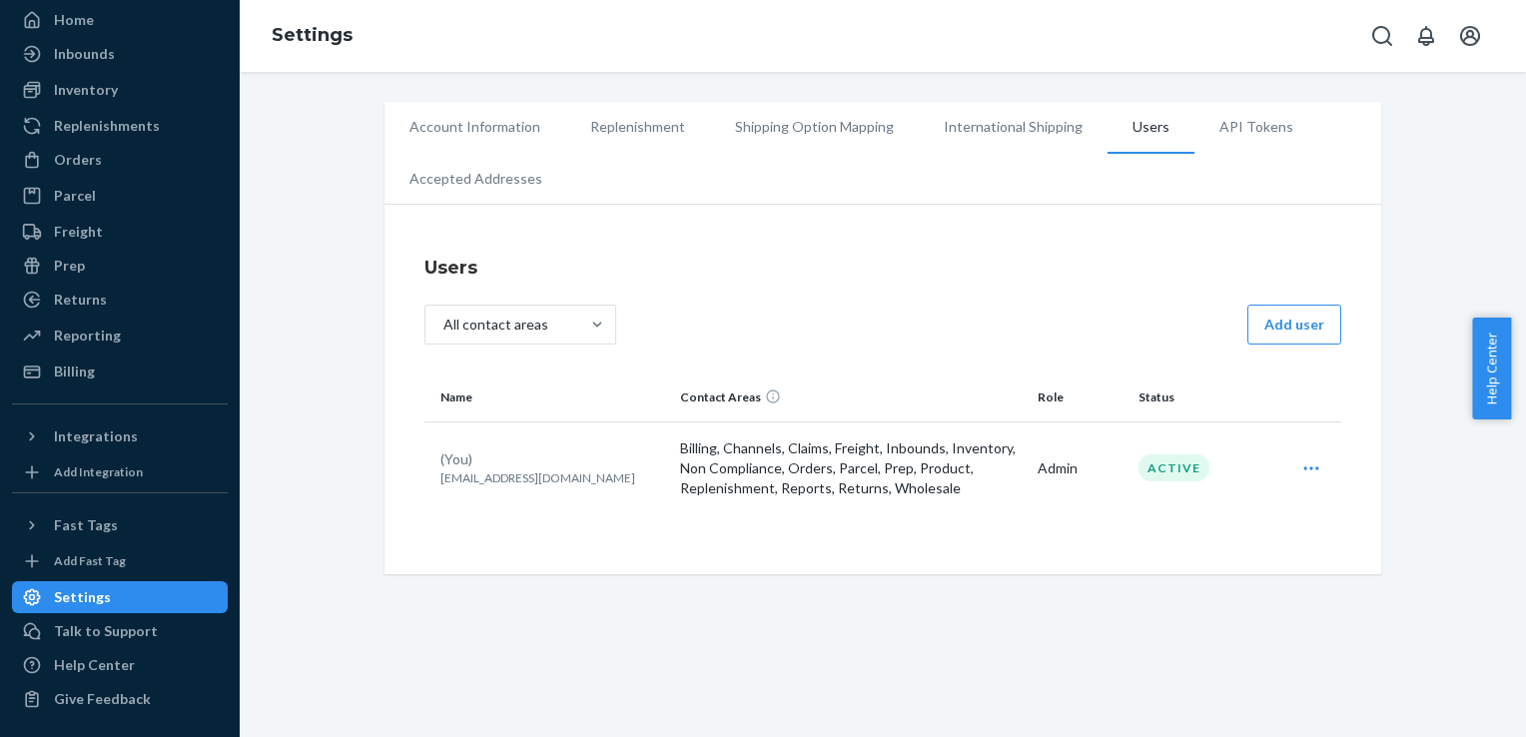
click at [1062, 462] on td "Admin" at bounding box center [1080, 468] width 101 height 93
click at [1324, 466] on div "Edit" at bounding box center [1312, 469] width 52 height 40
click at [1302, 462] on icon "Open user actions" at bounding box center [1312, 468] width 20 height 20
click at [1286, 465] on div "Edit" at bounding box center [1312, 469] width 52 height 40
click at [1221, 510] on span "Edit" at bounding box center [1220, 517] width 124 height 14
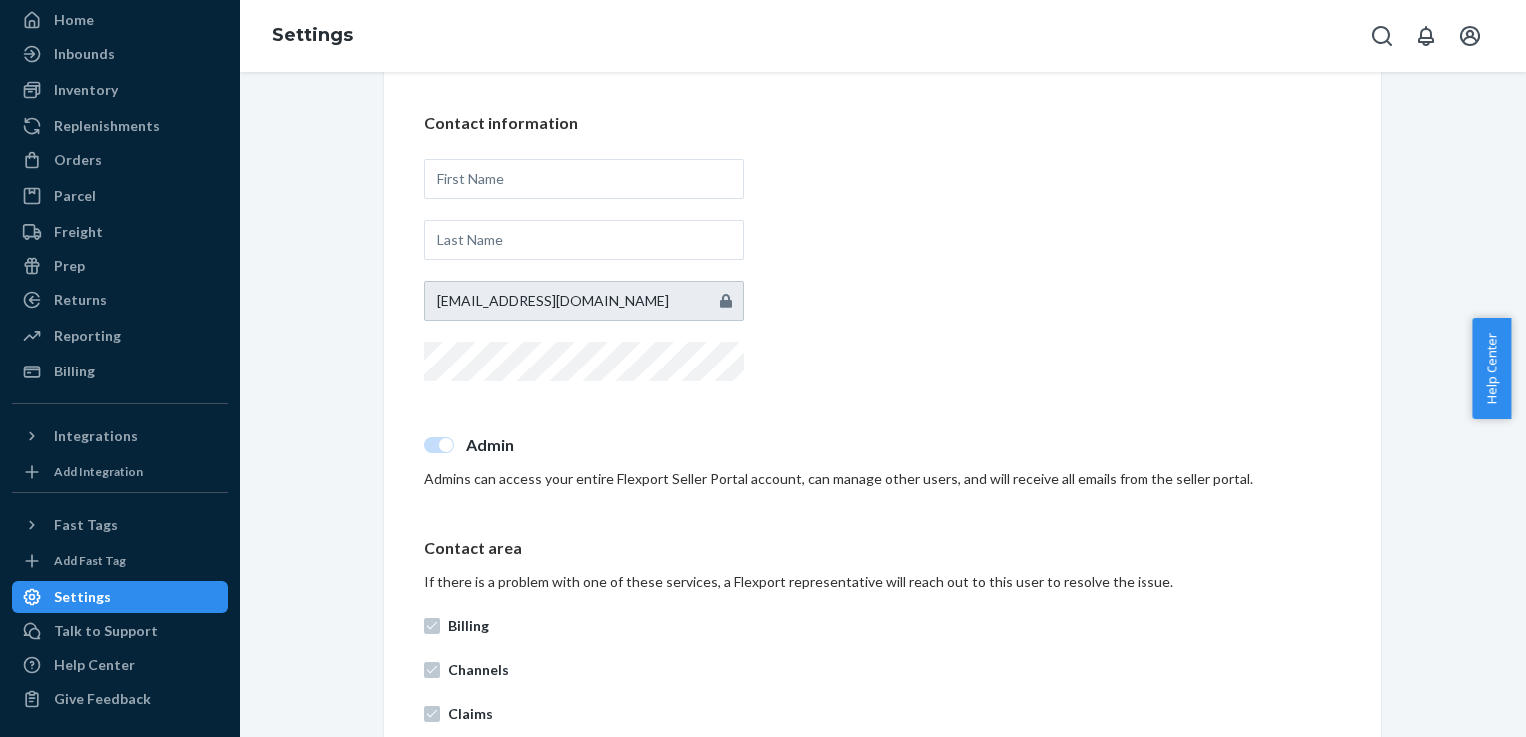
scroll to position [400, 0]
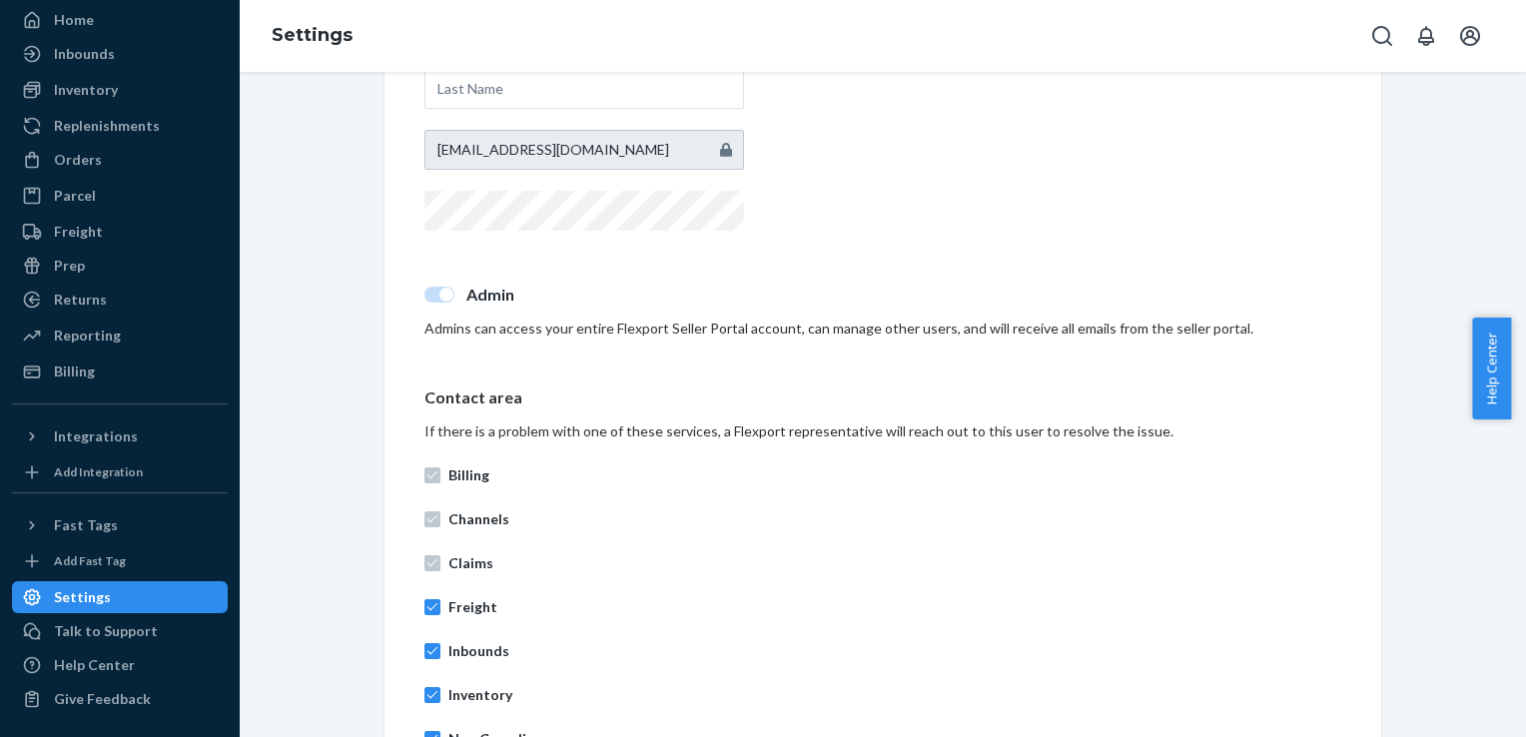
click at [425, 294] on div at bounding box center [440, 295] width 30 height 16
click at [425, 295] on div at bounding box center [440, 295] width 30 height 16
click at [428, 295] on div at bounding box center [440, 295] width 30 height 16
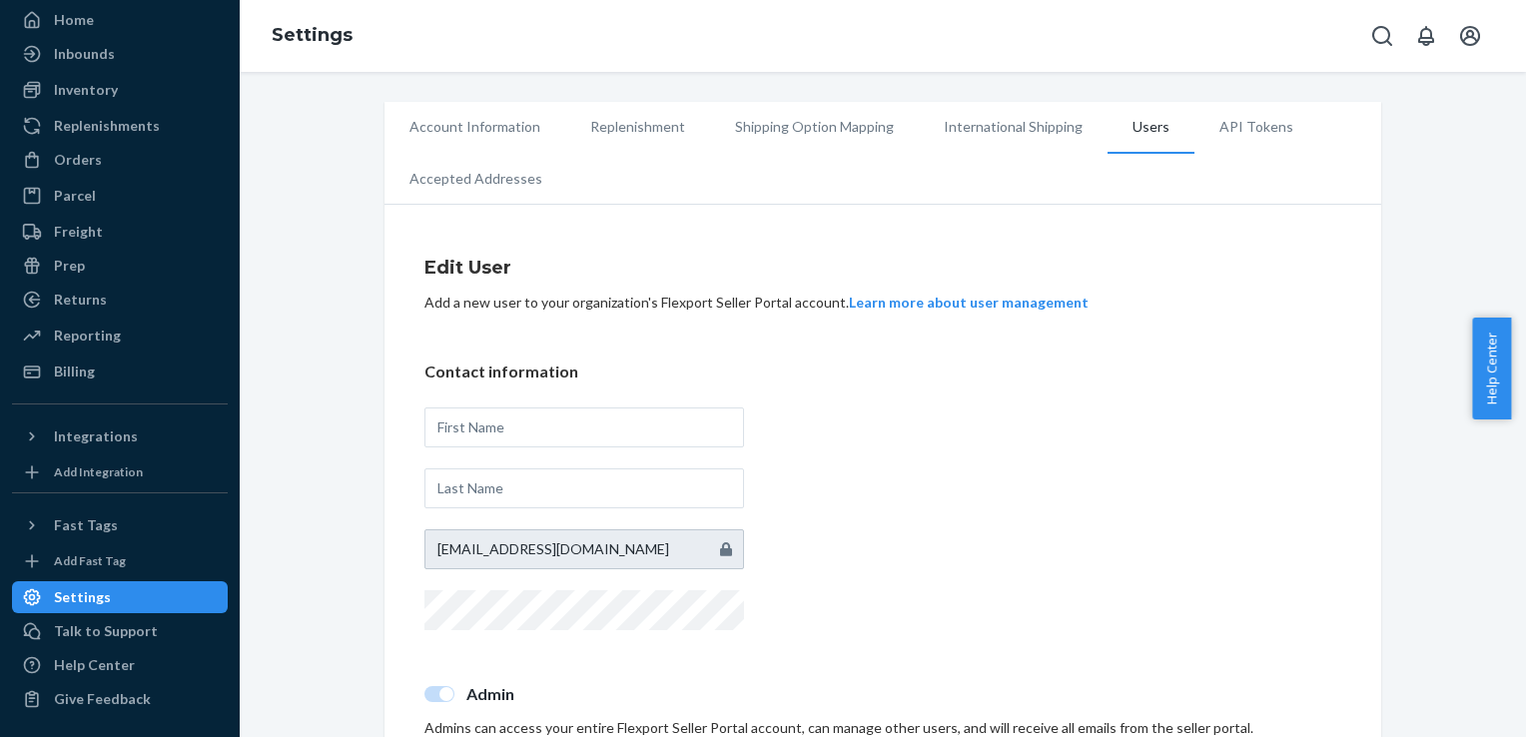
click at [1223, 137] on li "API Tokens" at bounding box center [1257, 127] width 124 height 50
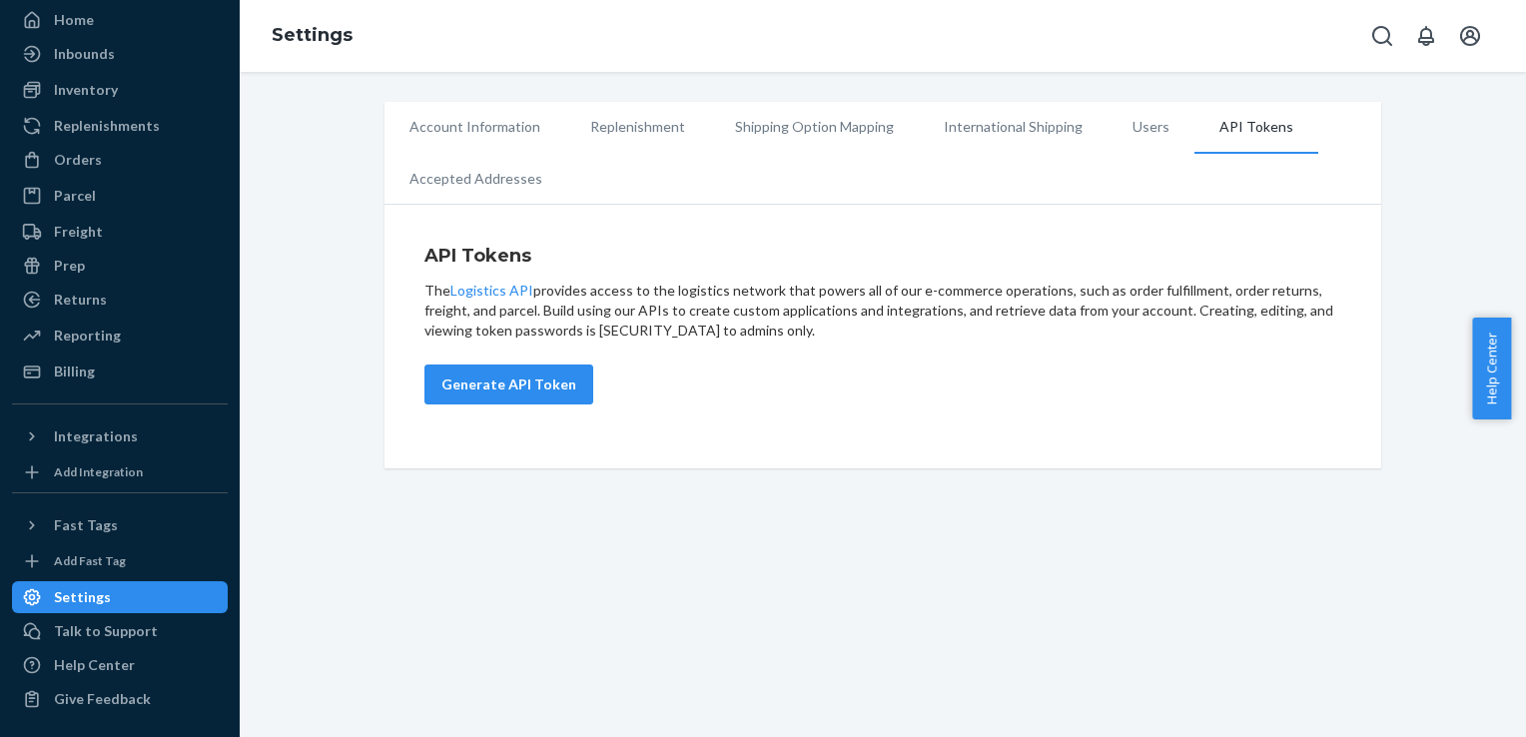
click at [515, 182] on li "Accepted Addresses" at bounding box center [476, 179] width 183 height 50
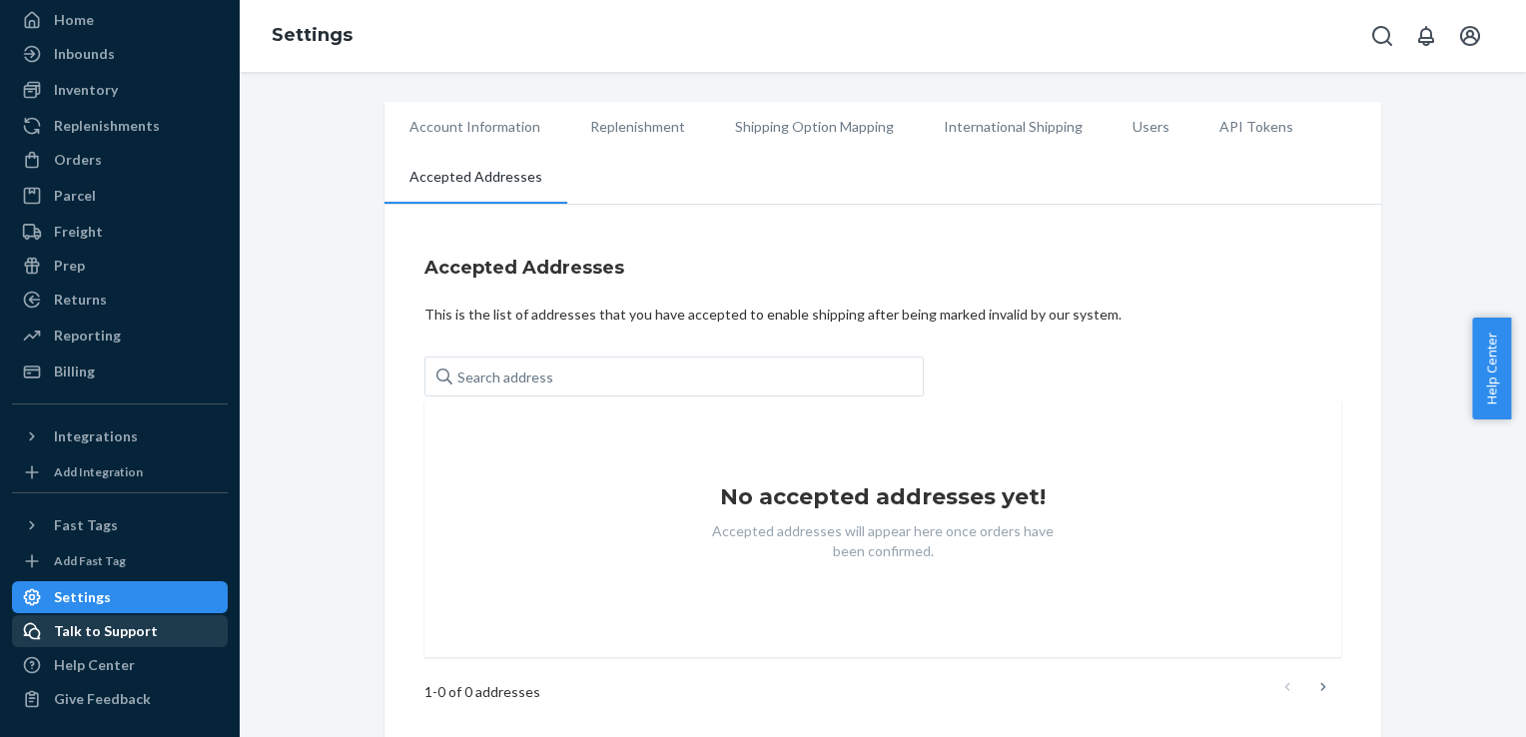
click at [113, 628] on div "Talk to Support" at bounding box center [106, 631] width 104 height 20
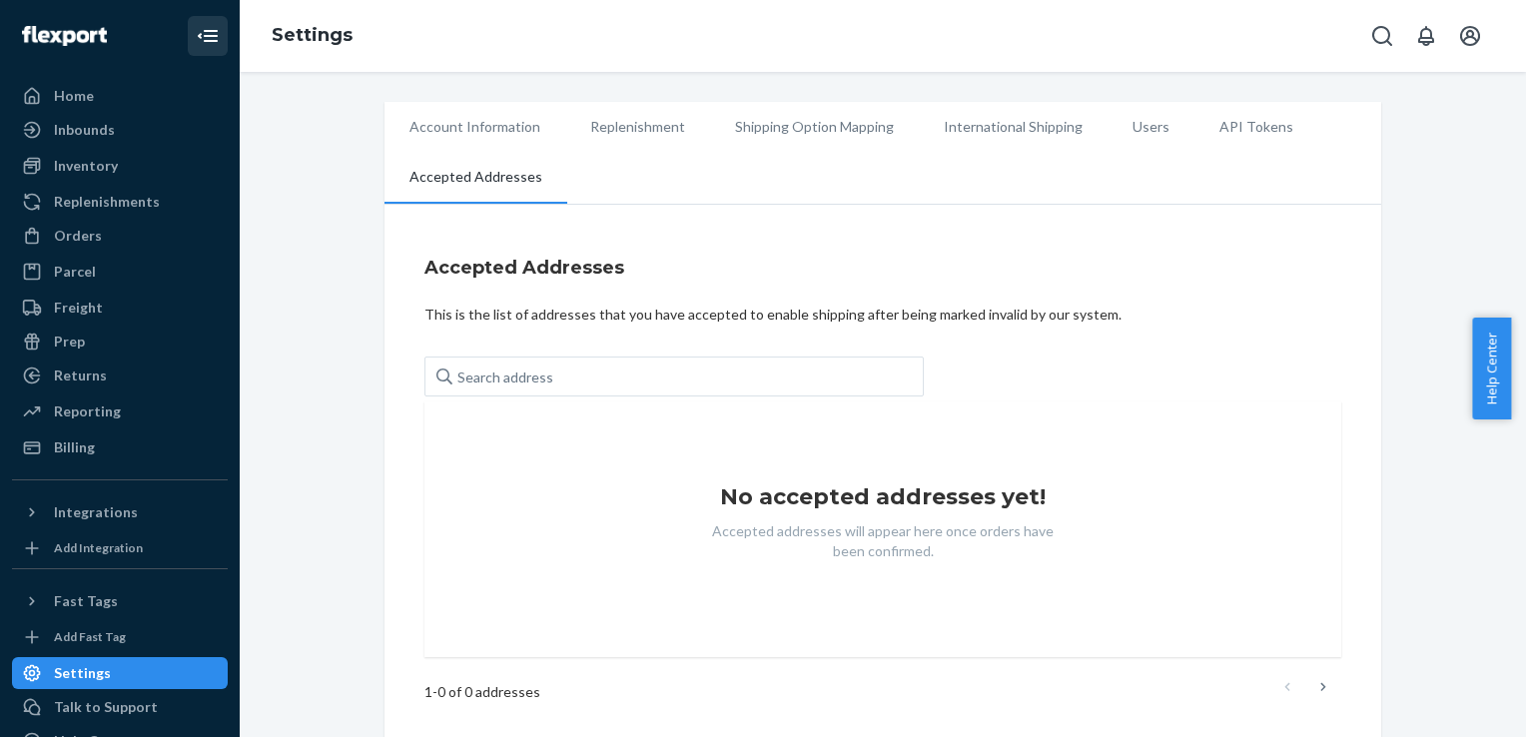
click at [204, 30] on icon "Close Navigation" at bounding box center [211, 36] width 14 height 12
